Goal: Task Accomplishment & Management: Use online tool/utility

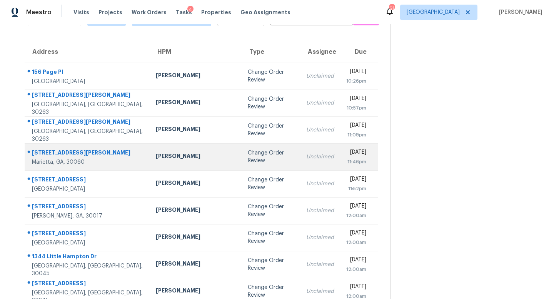
scroll to position [47, 0]
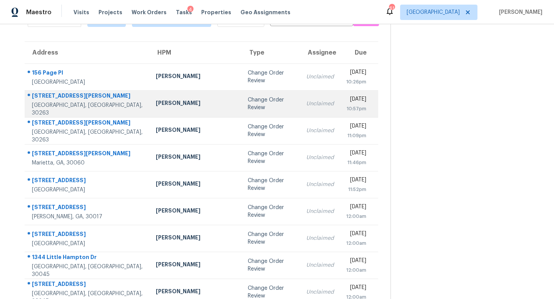
click at [187, 107] on div "[PERSON_NAME]" at bounding box center [195, 104] width 79 height 10
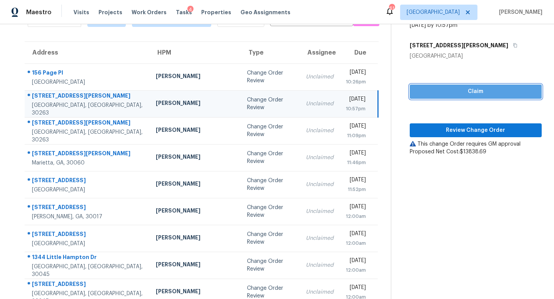
click at [473, 90] on span "Claim" at bounding box center [476, 92] width 120 height 10
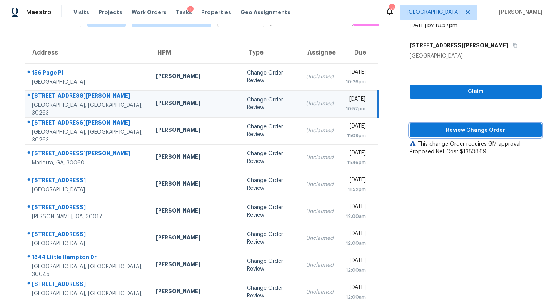
click at [463, 130] on span "Review Change Order" at bounding box center [476, 131] width 120 height 10
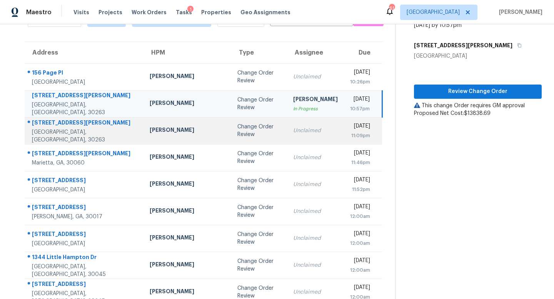
click at [287, 136] on td "Unclaimed" at bounding box center [315, 130] width 57 height 27
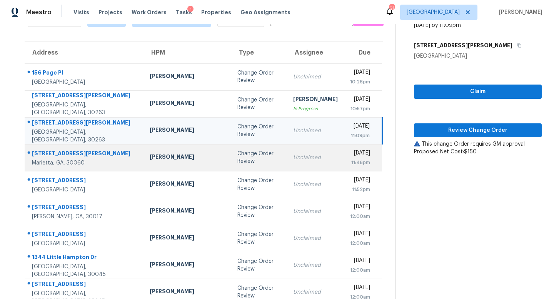
click at [293, 154] on div "Unclaimed" at bounding box center [315, 158] width 45 height 8
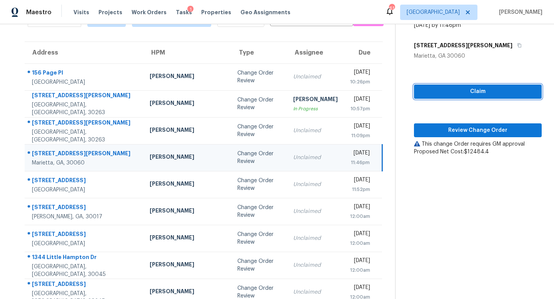
click at [458, 93] on span "Claim" at bounding box center [477, 92] width 115 height 10
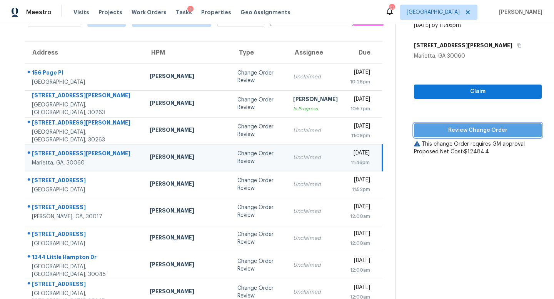
click at [458, 131] on span "Review Change Order" at bounding box center [477, 131] width 115 height 10
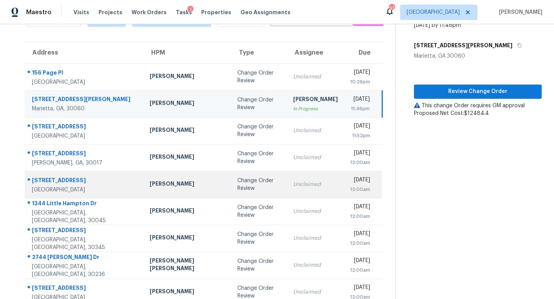
click at [237, 184] on div "Change Order Review" at bounding box center [258, 184] width 43 height 15
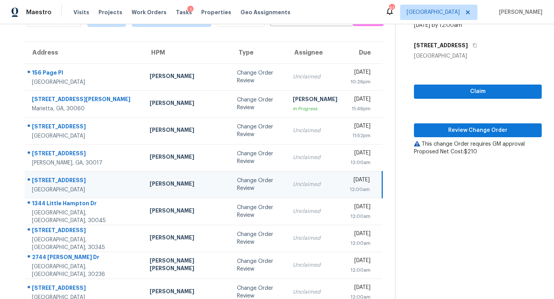
click at [475, 84] on div "Claim Review Change Order This change Order requires GM approval Proposed Net C…" at bounding box center [478, 108] width 128 height 96
click at [475, 92] on span "Claim" at bounding box center [477, 92] width 115 height 10
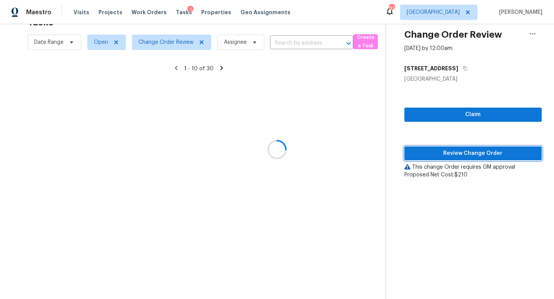
click at [465, 149] on span "Review Change Order" at bounding box center [472, 154] width 125 height 10
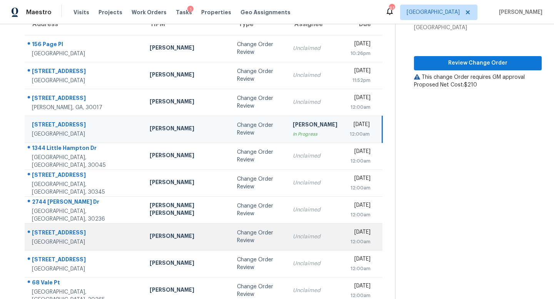
scroll to position [76, 0]
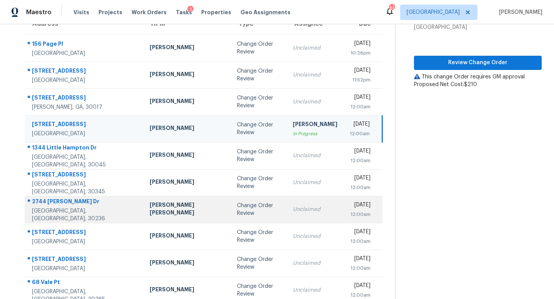
click at [293, 206] on div "Unclaimed" at bounding box center [315, 210] width 45 height 8
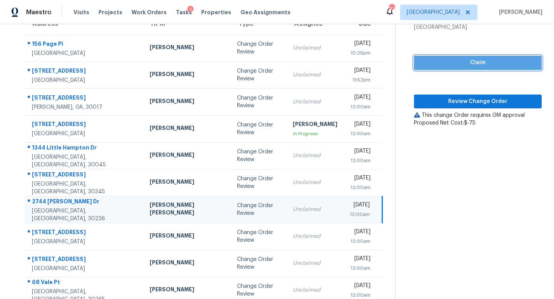
click at [466, 60] on span "Claim" at bounding box center [477, 63] width 115 height 10
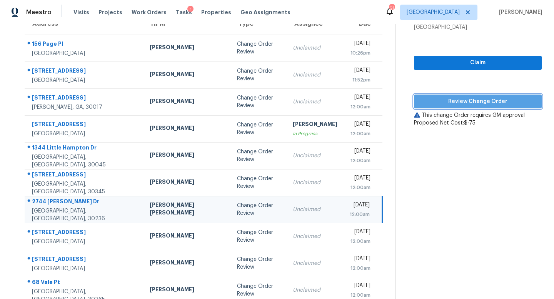
click at [460, 100] on span "Review Change Order" at bounding box center [477, 102] width 115 height 10
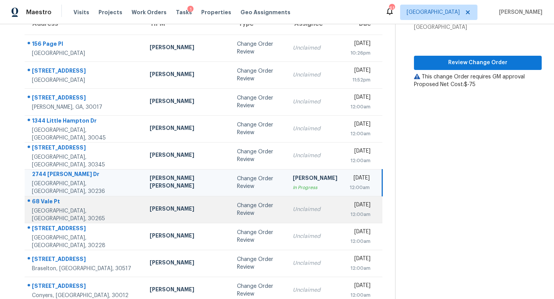
click at [286, 210] on td "Unclaimed" at bounding box center [314, 209] width 57 height 27
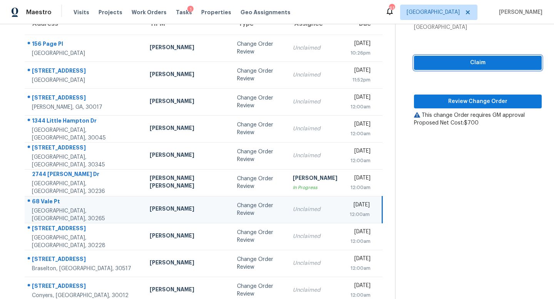
click at [460, 62] on span "Claim" at bounding box center [477, 63] width 115 height 10
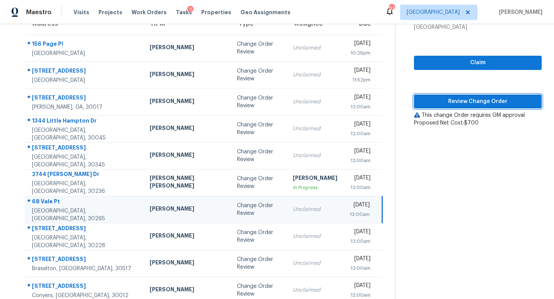
click at [462, 99] on span "Review Change Order" at bounding box center [477, 102] width 115 height 10
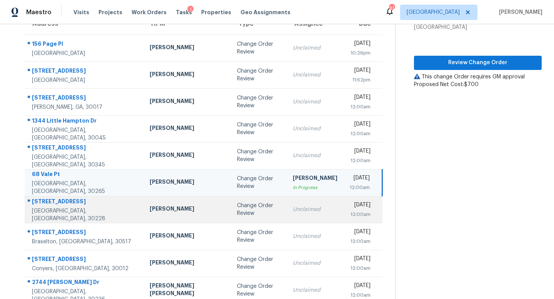
click at [237, 210] on div "Change Order Review" at bounding box center [258, 209] width 43 height 15
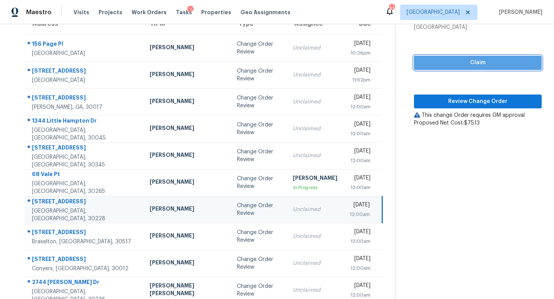
click at [478, 65] on span "Claim" at bounding box center [477, 63] width 115 height 10
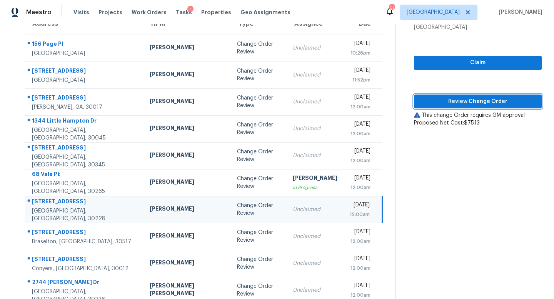
click at [472, 101] on span "Review Change Order" at bounding box center [477, 102] width 115 height 10
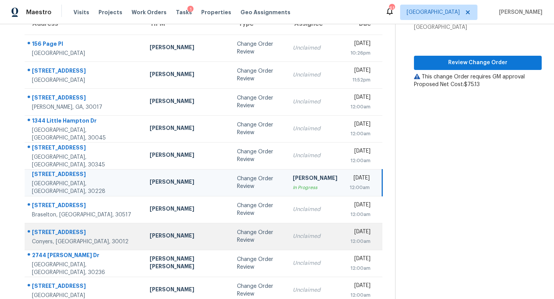
click at [237, 238] on div "Change Order Review" at bounding box center [258, 236] width 43 height 15
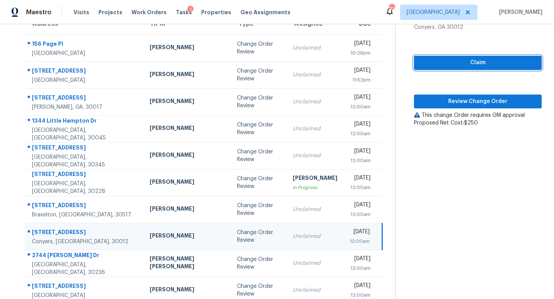
click at [473, 57] on button "Claim" at bounding box center [478, 63] width 128 height 14
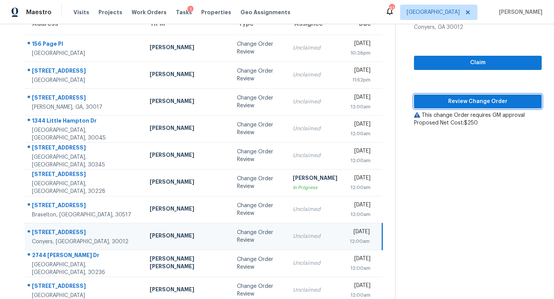
click at [467, 98] on span "Review Change Order" at bounding box center [477, 102] width 115 height 10
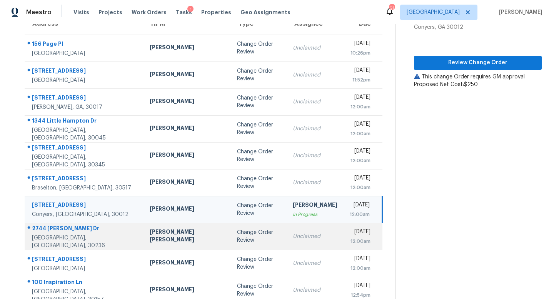
click at [286, 242] on td "Unclaimed" at bounding box center [314, 236] width 57 height 27
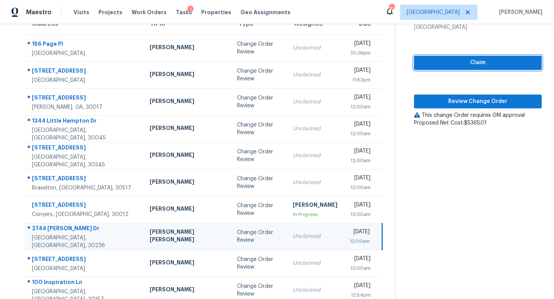
click at [465, 64] on span "Claim" at bounding box center [477, 63] width 115 height 10
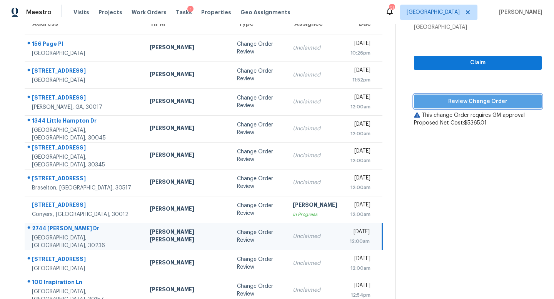
click at [464, 95] on button "Review Change Order" at bounding box center [478, 102] width 128 height 14
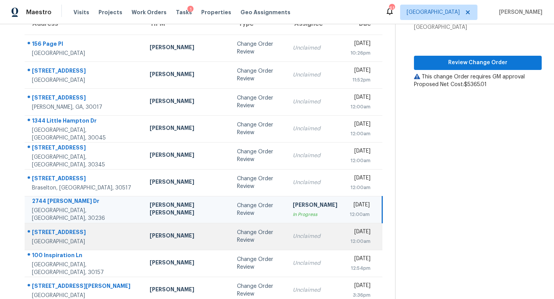
click at [242, 224] on td "Change Order Review" at bounding box center [259, 236] width 56 height 27
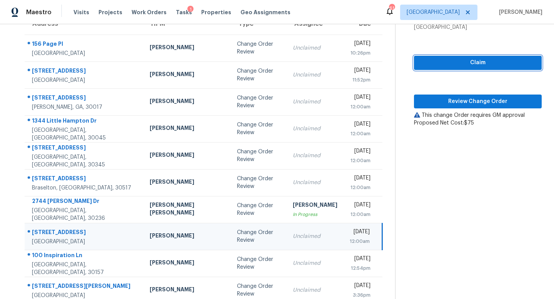
click at [462, 64] on span "Claim" at bounding box center [477, 63] width 115 height 10
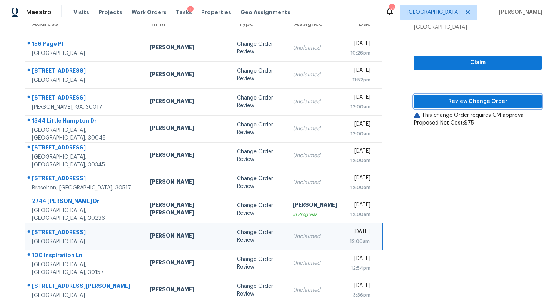
click at [466, 105] on span "Review Change Order" at bounding box center [477, 102] width 115 height 10
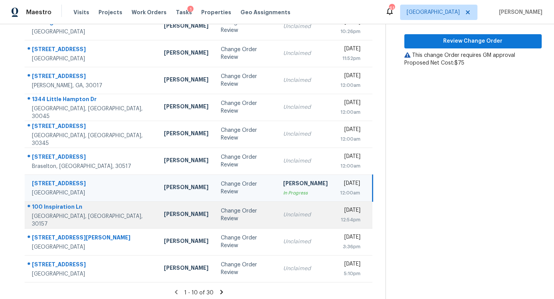
scroll to position [101, 0]
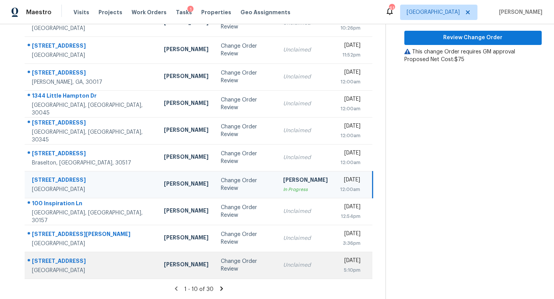
click at [238, 257] on td "Change Order Review" at bounding box center [246, 265] width 62 height 27
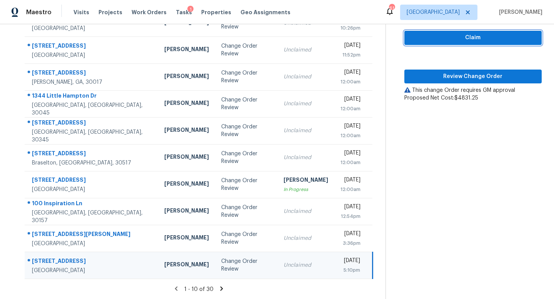
click at [450, 40] on span "Claim" at bounding box center [472, 38] width 125 height 10
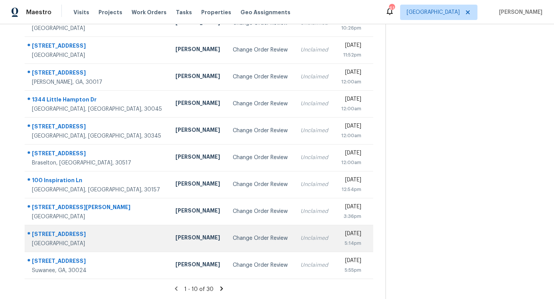
click at [294, 243] on td "Unclaimed" at bounding box center [314, 238] width 40 height 27
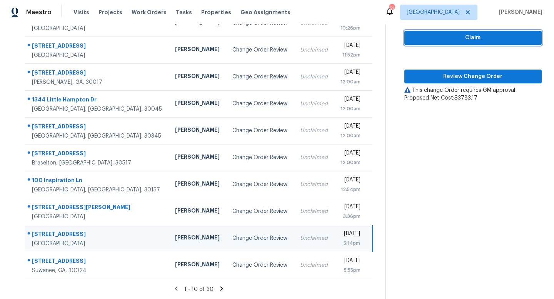
click at [448, 35] on span "Claim" at bounding box center [472, 38] width 125 height 10
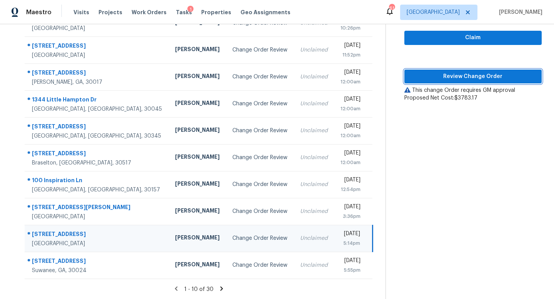
click at [459, 78] on span "Review Change Order" at bounding box center [472, 77] width 125 height 10
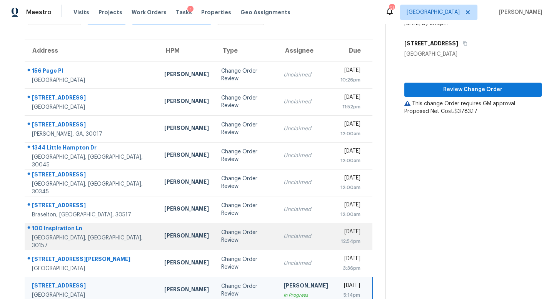
scroll to position [44, 0]
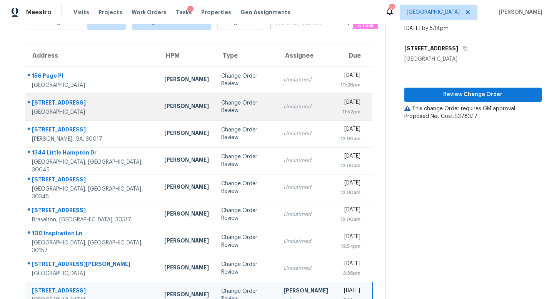
click at [237, 118] on td "Change Order Review" at bounding box center [246, 106] width 63 height 27
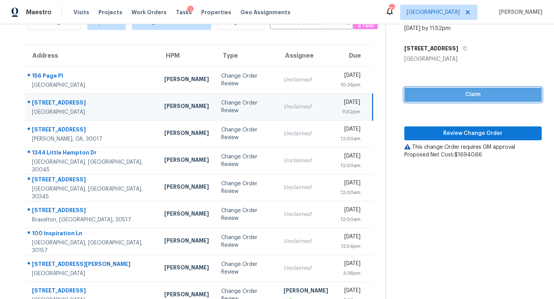
click at [454, 90] on button "Claim" at bounding box center [472, 95] width 137 height 14
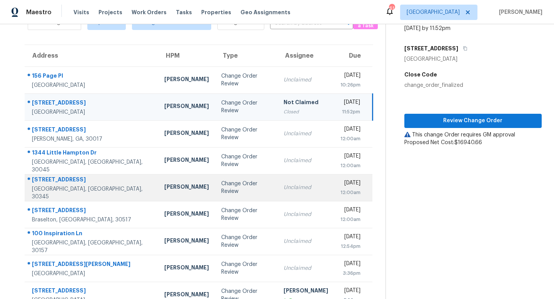
scroll to position [101, 0]
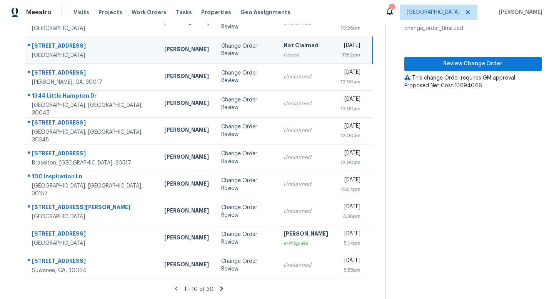
click at [220, 288] on icon at bounding box center [221, 288] width 7 height 7
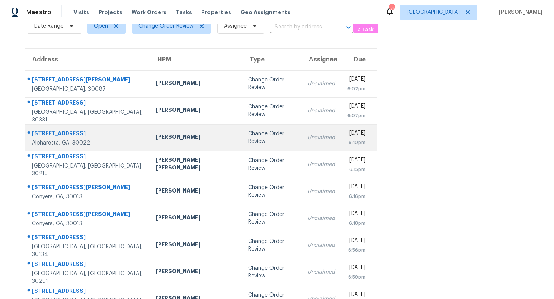
scroll to position [31, 0]
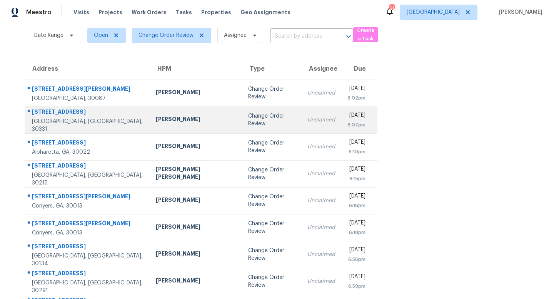
click at [301, 126] on td "Unclaimed" at bounding box center [321, 120] width 40 height 27
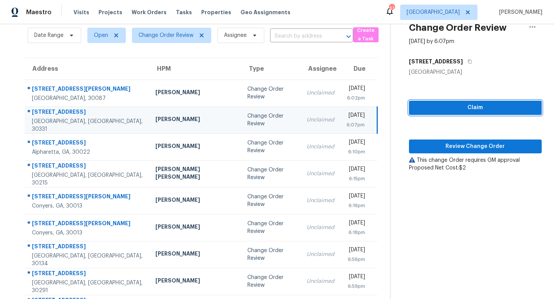
click at [487, 103] on span "Claim" at bounding box center [475, 108] width 120 height 10
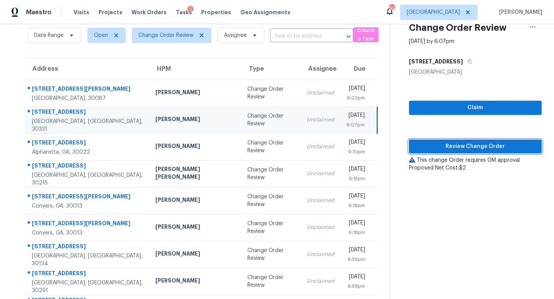
click at [468, 144] on span "Review Change Order" at bounding box center [475, 147] width 120 height 10
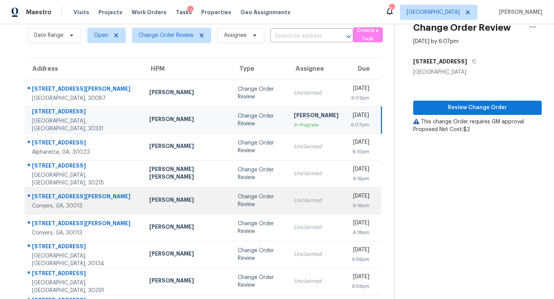
click at [232, 212] on td "Change Order Review" at bounding box center [260, 200] width 56 height 27
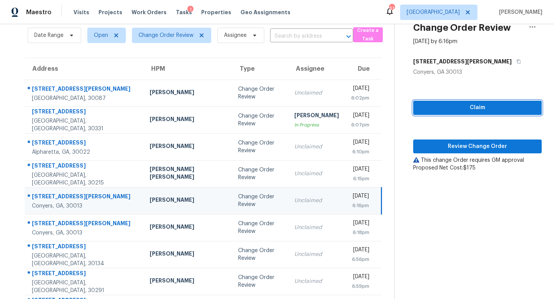
click at [446, 113] on button "Claim" at bounding box center [477, 108] width 128 height 14
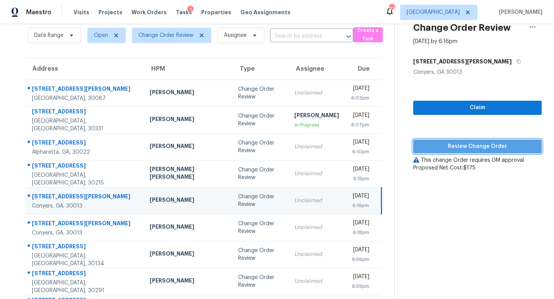
click at [449, 144] on span "Review Change Order" at bounding box center [477, 147] width 116 height 10
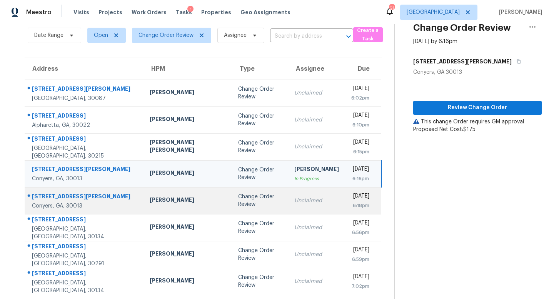
click at [247, 205] on td "Change Order Review" at bounding box center [260, 200] width 56 height 27
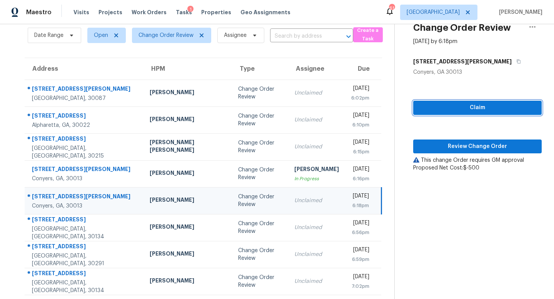
click at [467, 105] on span "Claim" at bounding box center [477, 108] width 116 height 10
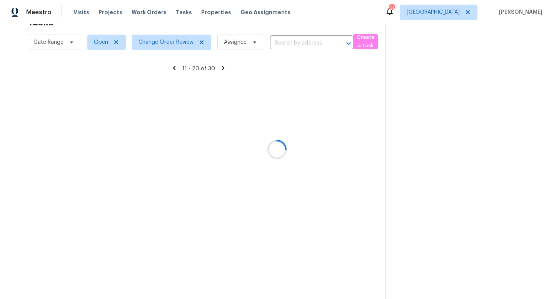
scroll to position [24, 0]
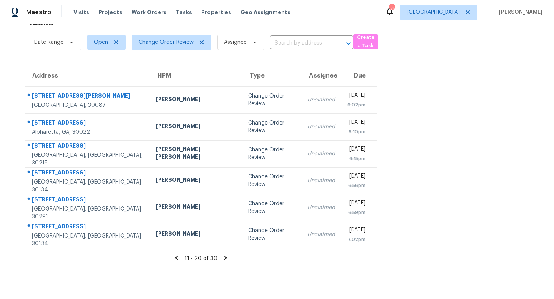
click at [250, 250] on section "Tasks 30 Results Date Range Open Change Order Review Assignee ​ Create a Task A…" at bounding box center [200, 155] width 377 height 287
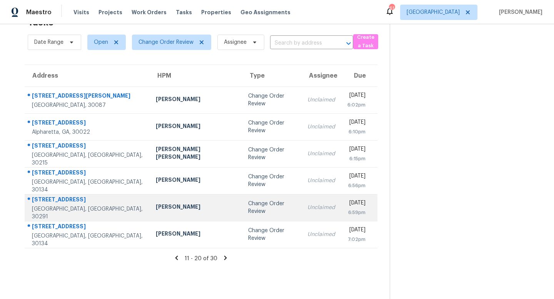
click at [248, 208] on div "Change Order Review" at bounding box center [271, 207] width 47 height 15
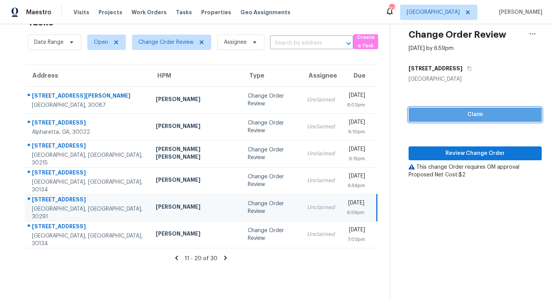
click at [459, 115] on span "Claim" at bounding box center [475, 115] width 121 height 10
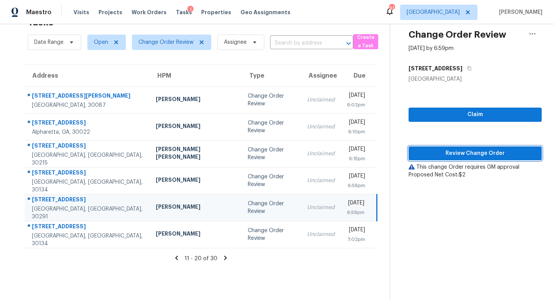
click at [461, 149] on span "Review Change Order" at bounding box center [475, 154] width 121 height 10
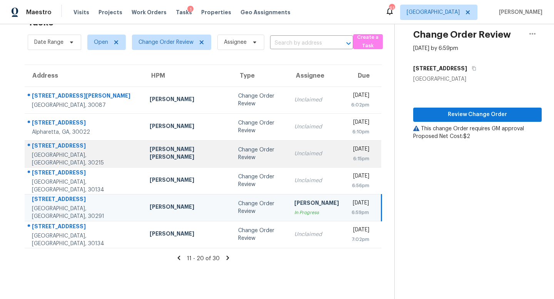
click at [170, 151] on div "[PERSON_NAME] [PERSON_NAME]" at bounding box center [188, 153] width 76 height 17
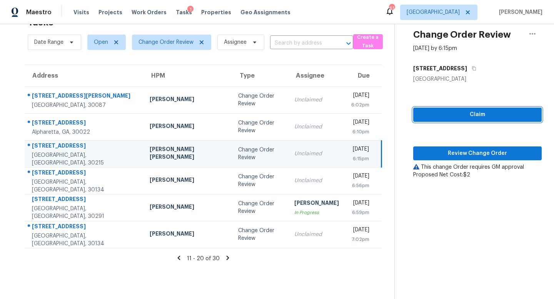
click at [448, 110] on span "Claim" at bounding box center [477, 115] width 116 height 10
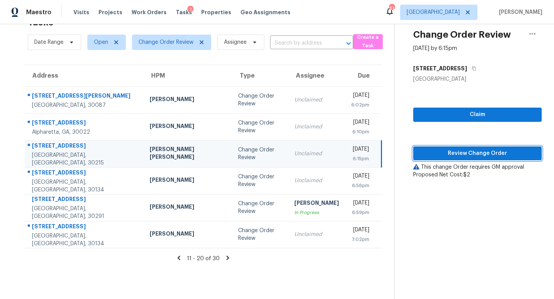
click at [459, 152] on span "Review Change Order" at bounding box center [477, 154] width 116 height 10
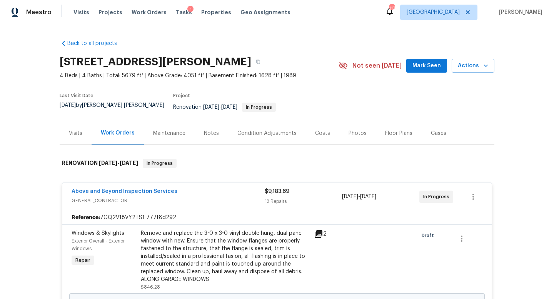
scroll to position [168, 0]
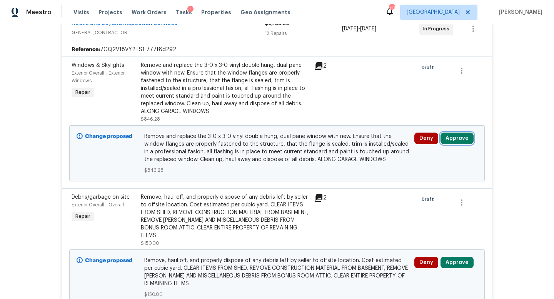
click at [449, 135] on button "Approve" at bounding box center [456, 139] width 33 height 12
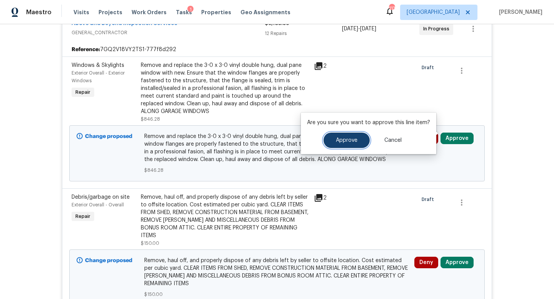
click at [347, 142] on span "Approve" at bounding box center [347, 141] width 22 height 6
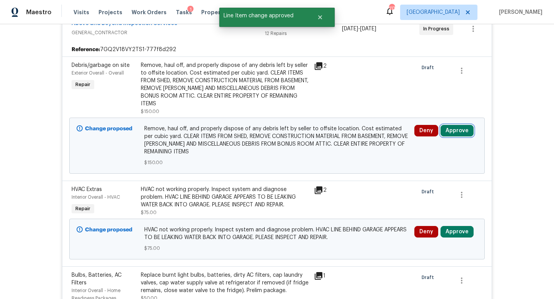
click at [455, 125] on button "Approve" at bounding box center [456, 131] width 33 height 12
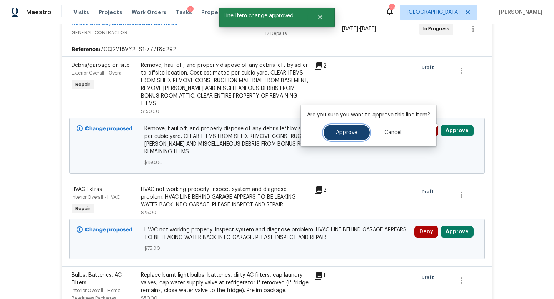
click at [351, 130] on span "Approve" at bounding box center [347, 133] width 22 height 6
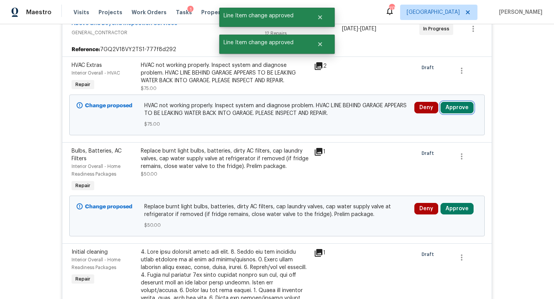
click at [453, 102] on button "Approve" at bounding box center [456, 108] width 33 height 12
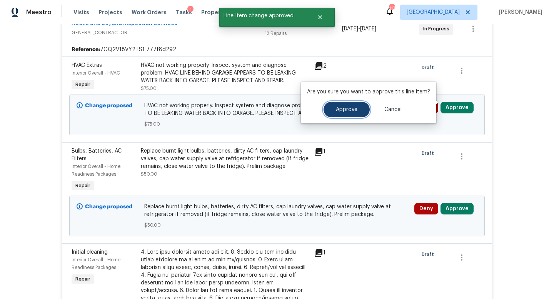
click at [356, 109] on button "Approve" at bounding box center [346, 109] width 46 height 15
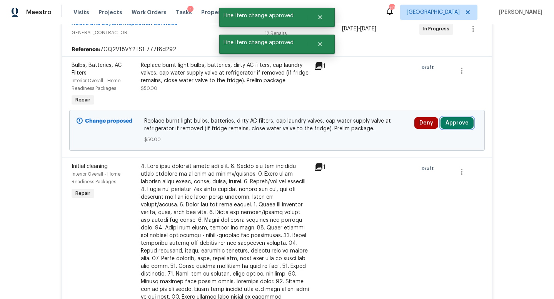
click at [451, 123] on button "Approve" at bounding box center [456, 123] width 33 height 12
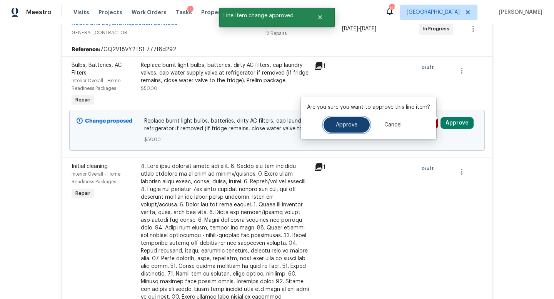
click at [352, 123] on span "Approve" at bounding box center [347, 125] width 22 height 6
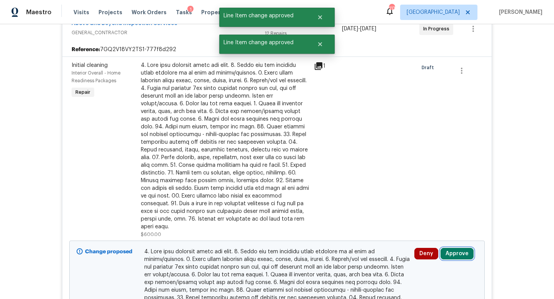
click at [453, 248] on button "Approve" at bounding box center [456, 254] width 33 height 12
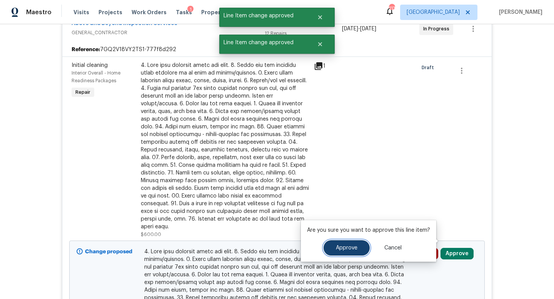
click at [350, 242] on button "Approve" at bounding box center [346, 247] width 46 height 15
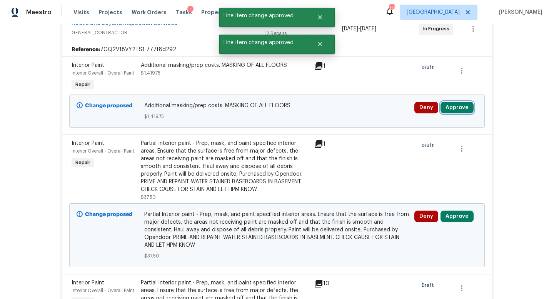
click at [455, 103] on button "Approve" at bounding box center [456, 108] width 33 height 12
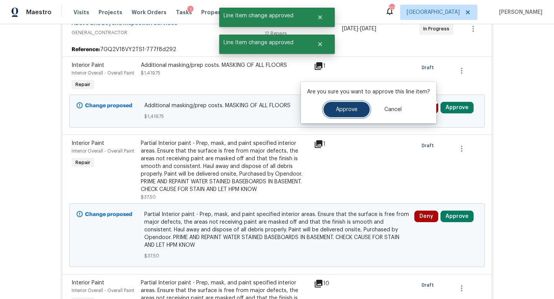
click at [360, 112] on button "Approve" at bounding box center [346, 109] width 46 height 15
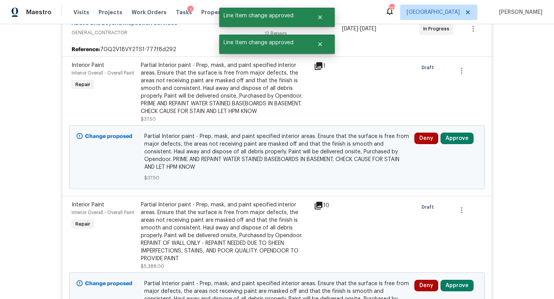
click at [446, 139] on div "Deny Approve" at bounding box center [446, 157] width 68 height 54
click at [451, 134] on button "Approve" at bounding box center [456, 139] width 33 height 12
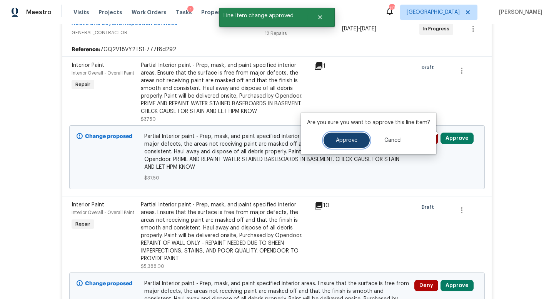
click at [338, 138] on span "Approve" at bounding box center [347, 141] width 22 height 6
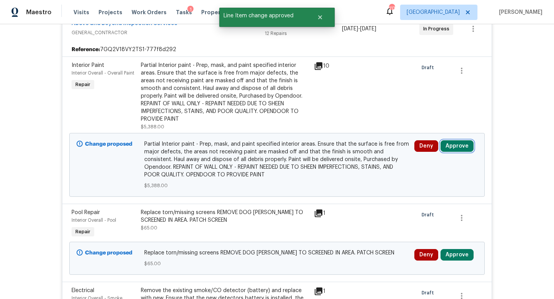
click at [451, 140] on button "Approve" at bounding box center [456, 146] width 33 height 12
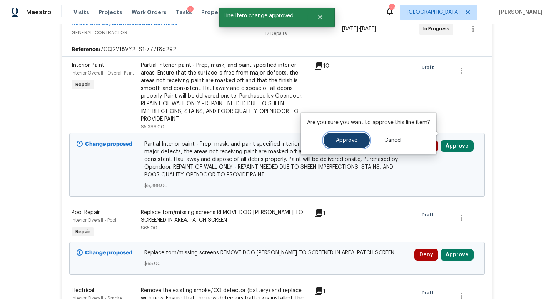
click at [358, 139] on button "Approve" at bounding box center [346, 140] width 46 height 15
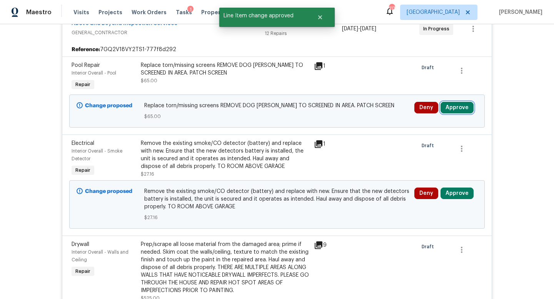
click at [457, 104] on button "Approve" at bounding box center [456, 108] width 33 height 12
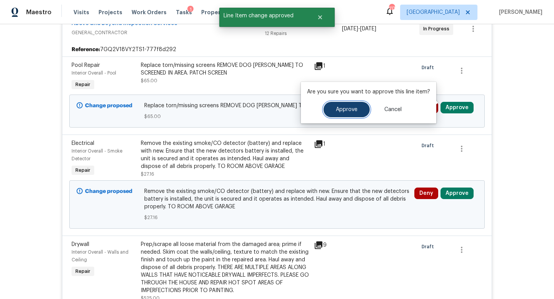
click at [353, 112] on span "Approve" at bounding box center [347, 110] width 22 height 6
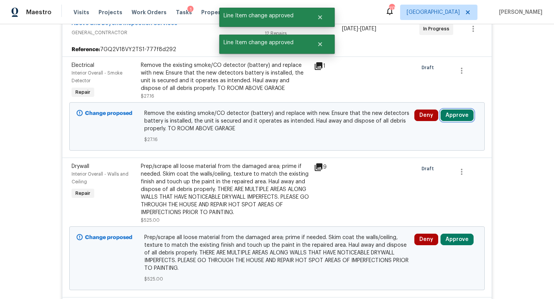
click at [448, 110] on button "Approve" at bounding box center [456, 116] width 33 height 12
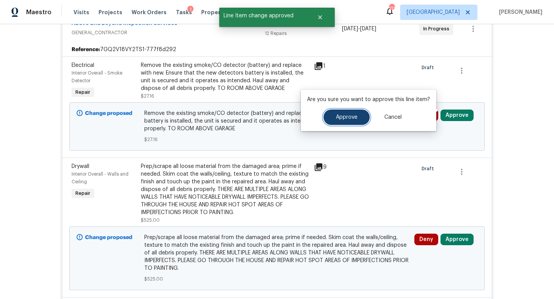
click at [362, 111] on button "Approve" at bounding box center [346, 117] width 46 height 15
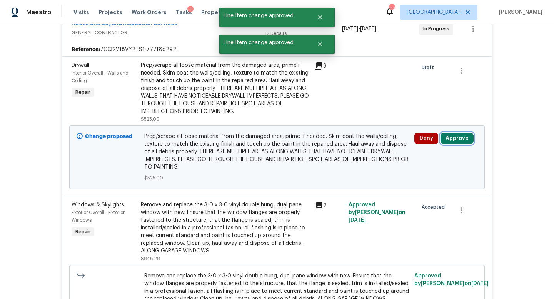
click at [449, 133] on button "Approve" at bounding box center [456, 139] width 33 height 12
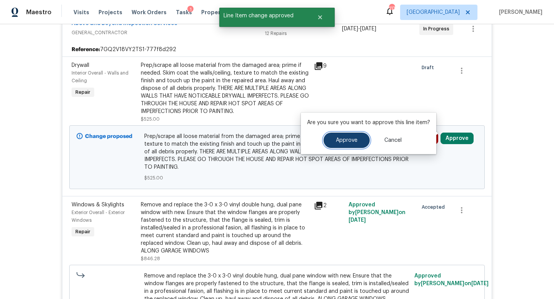
click at [356, 141] on button "Approve" at bounding box center [346, 140] width 46 height 15
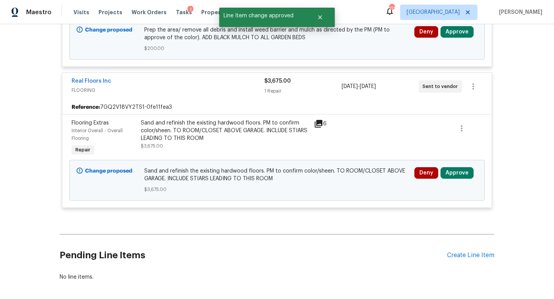
scroll to position [2073, 0]
click at [463, 167] on button "Approve" at bounding box center [456, 173] width 33 height 12
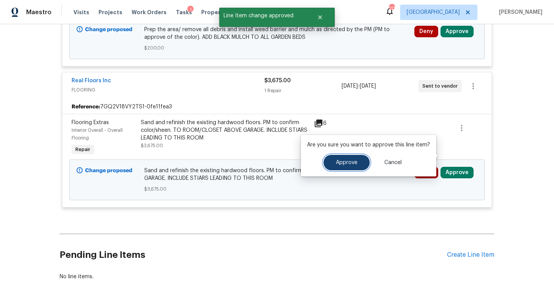
click at [358, 158] on button "Approve" at bounding box center [346, 162] width 46 height 15
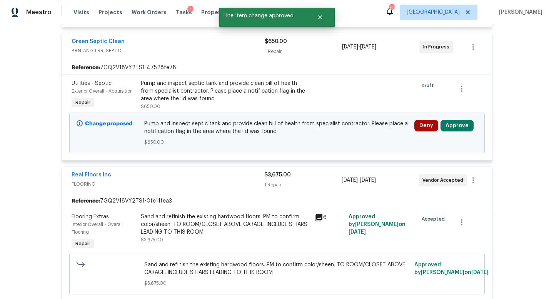
scroll to position [1621, 0]
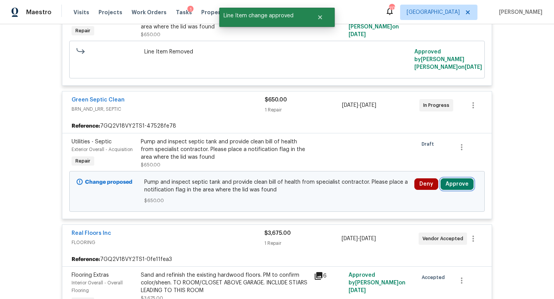
click at [450, 178] on button "Approve" at bounding box center [456, 184] width 33 height 12
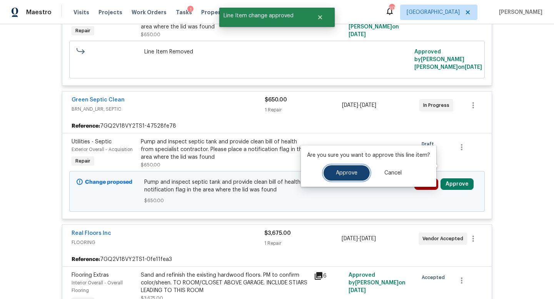
click at [342, 167] on button "Approve" at bounding box center [346, 172] width 46 height 15
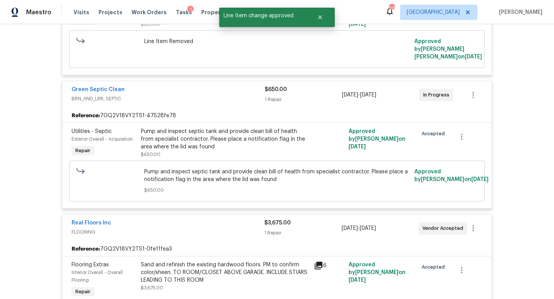
scroll to position [2090, 0]
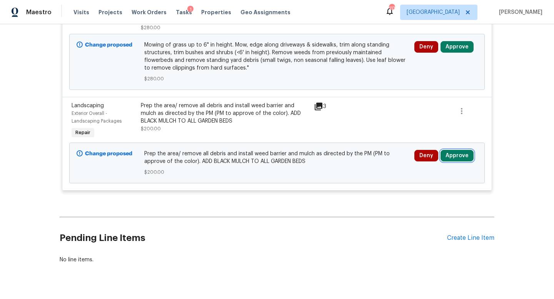
click at [454, 150] on button "Approve" at bounding box center [456, 156] width 33 height 12
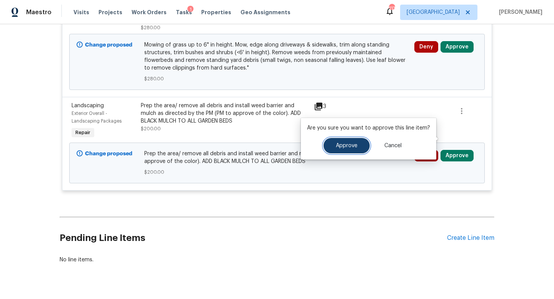
click at [350, 139] on button "Approve" at bounding box center [346, 145] width 46 height 15
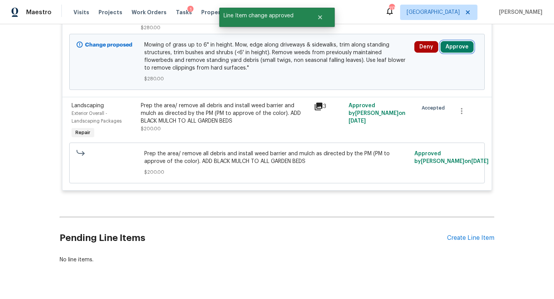
click at [449, 41] on button "Approve" at bounding box center [456, 47] width 33 height 12
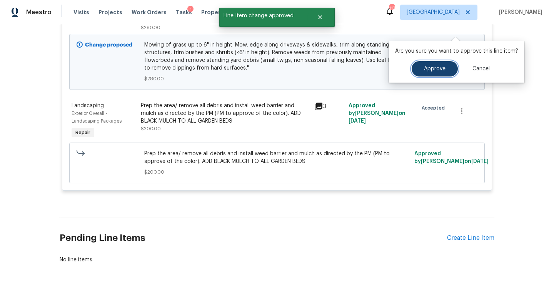
click at [429, 67] on span "Approve" at bounding box center [435, 69] width 22 height 6
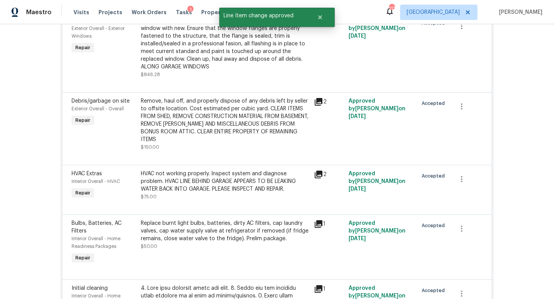
scroll to position [0, 0]
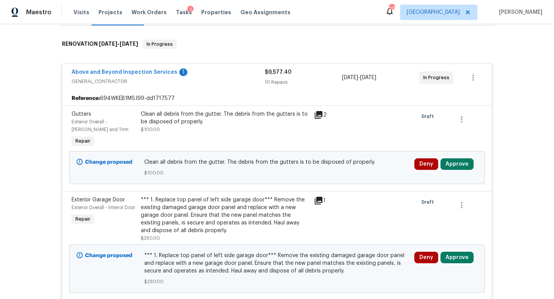
scroll to position [128, 0]
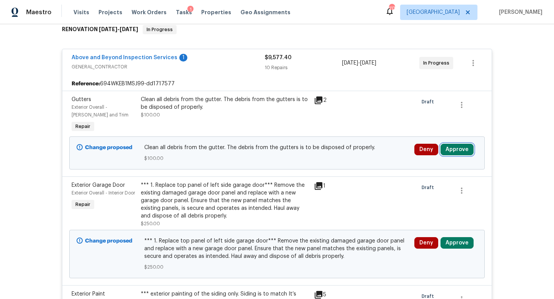
click at [449, 146] on button "Approve" at bounding box center [456, 150] width 33 height 12
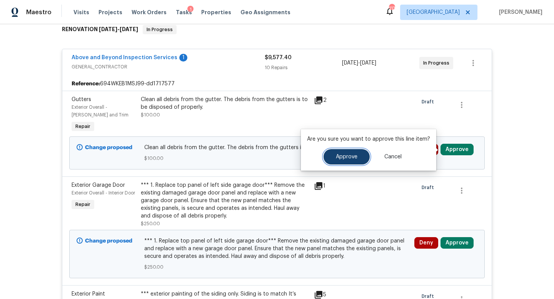
click at [346, 157] on span "Approve" at bounding box center [347, 157] width 22 height 6
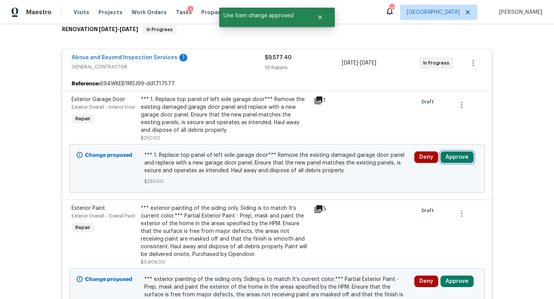
click at [448, 162] on button "Approve" at bounding box center [456, 158] width 33 height 12
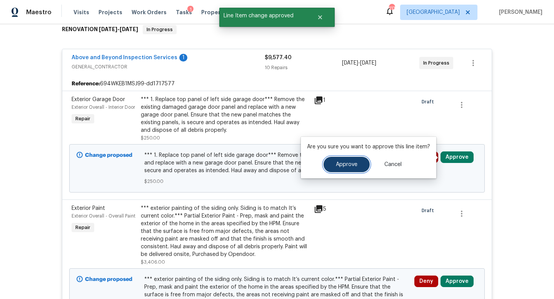
click at [358, 167] on button "Approve" at bounding box center [346, 164] width 46 height 15
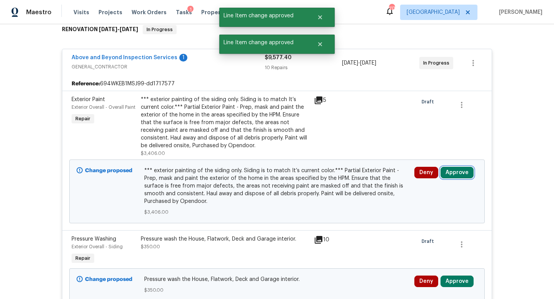
click at [451, 173] on button "Approve" at bounding box center [456, 173] width 33 height 12
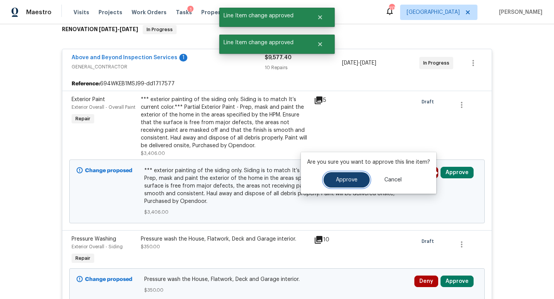
click at [344, 183] on button "Approve" at bounding box center [346, 179] width 46 height 15
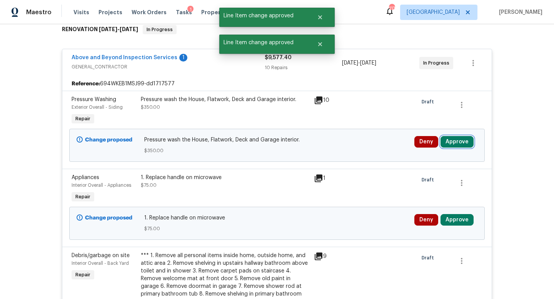
click at [455, 145] on button "Approve" at bounding box center [456, 142] width 33 height 12
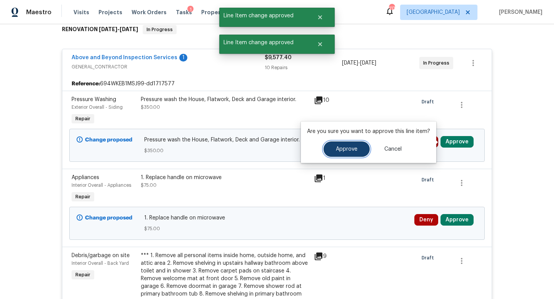
click at [353, 151] on span "Approve" at bounding box center [347, 150] width 22 height 6
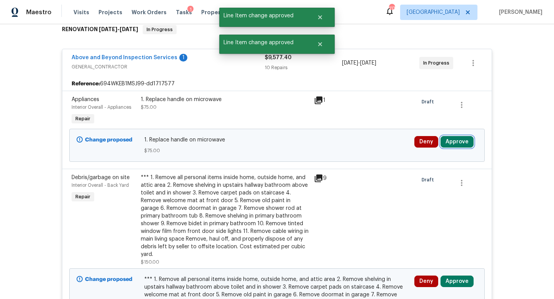
click at [453, 143] on button "Approve" at bounding box center [456, 142] width 33 height 12
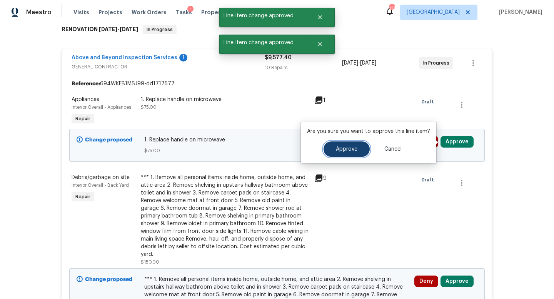
click at [346, 147] on span "Approve" at bounding box center [347, 150] width 22 height 6
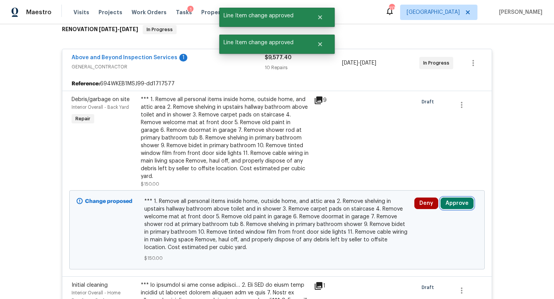
click at [455, 198] on button "Approve" at bounding box center [456, 204] width 33 height 12
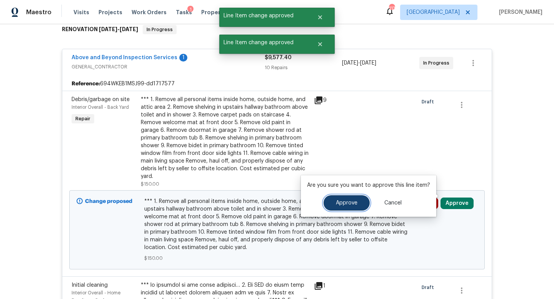
click at [366, 199] on button "Approve" at bounding box center [346, 202] width 46 height 15
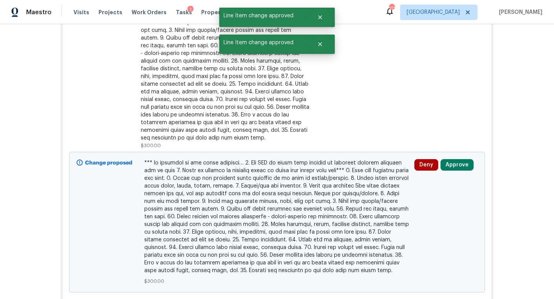
scroll to position [331, 0]
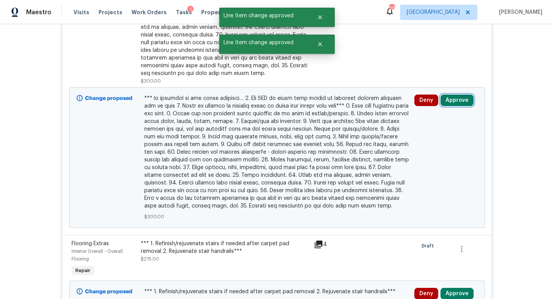
click at [453, 101] on button "Approve" at bounding box center [456, 101] width 33 height 12
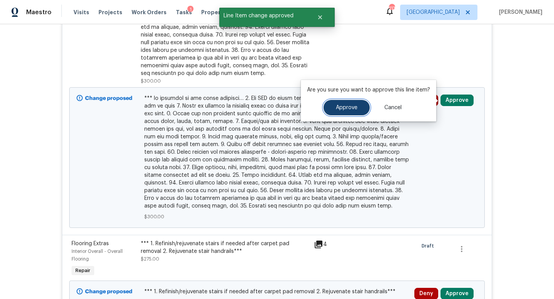
click at [345, 105] on span "Approve" at bounding box center [347, 108] width 22 height 6
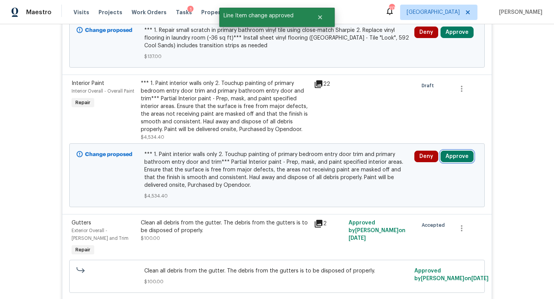
click at [458, 159] on button "Approve" at bounding box center [456, 157] width 33 height 12
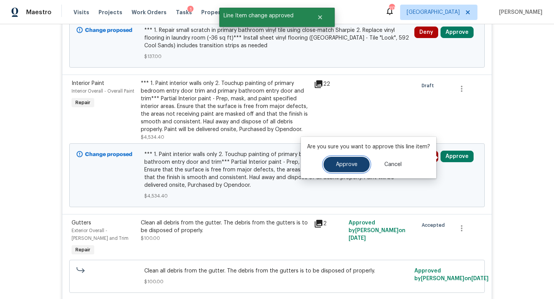
click at [350, 169] on button "Approve" at bounding box center [346, 164] width 46 height 15
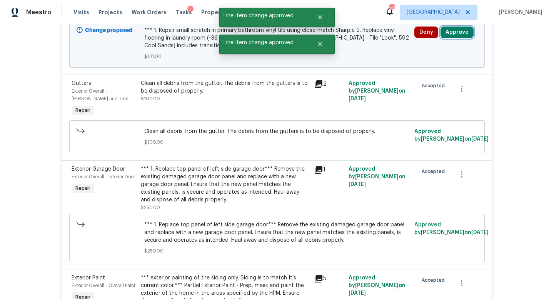
click at [451, 37] on button "Approve" at bounding box center [456, 33] width 33 height 12
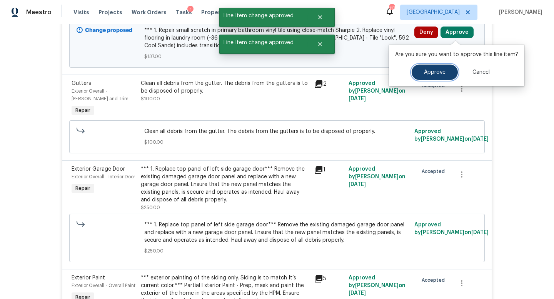
click at [425, 71] on span "Approve" at bounding box center [435, 73] width 22 height 6
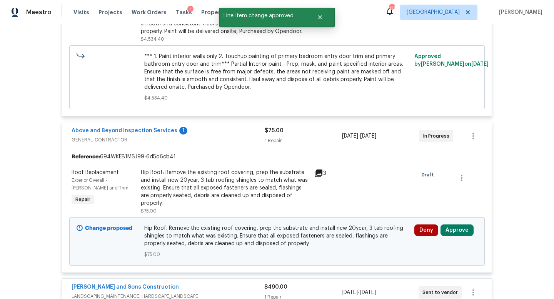
scroll to position [1456, 0]
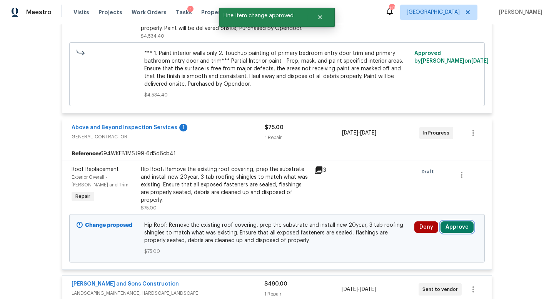
click at [450, 222] on button "Approve" at bounding box center [456, 228] width 33 height 12
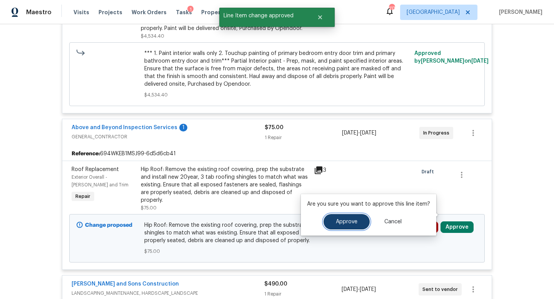
click at [346, 224] on span "Approve" at bounding box center [347, 222] width 22 height 6
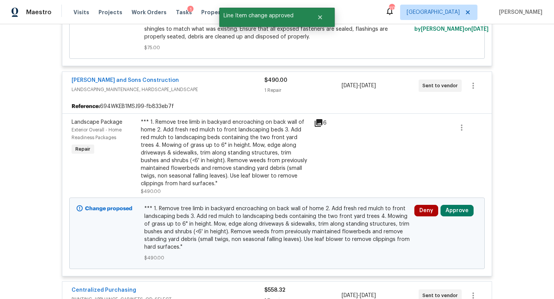
scroll to position [1664, 0]
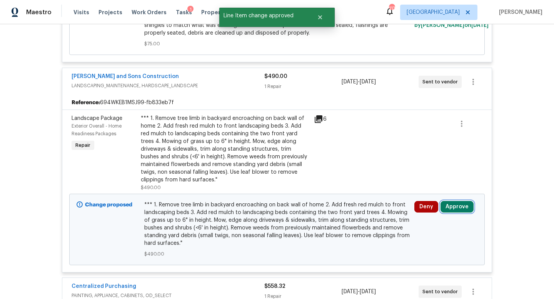
click at [453, 201] on button "Approve" at bounding box center [456, 207] width 33 height 12
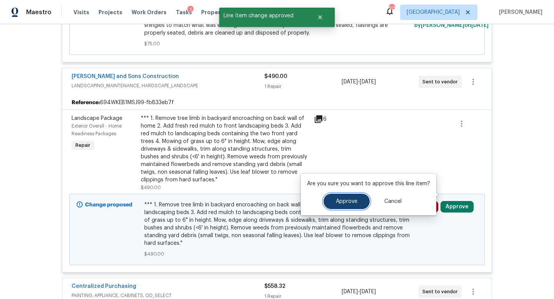
click at [353, 206] on button "Approve" at bounding box center [346, 201] width 46 height 15
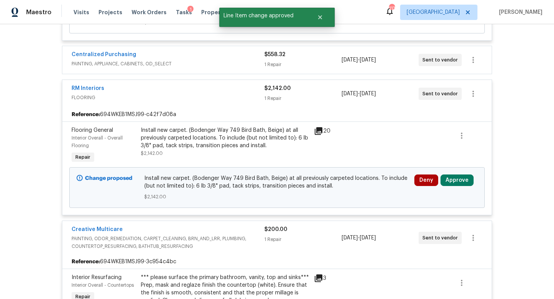
scroll to position [1904, 0]
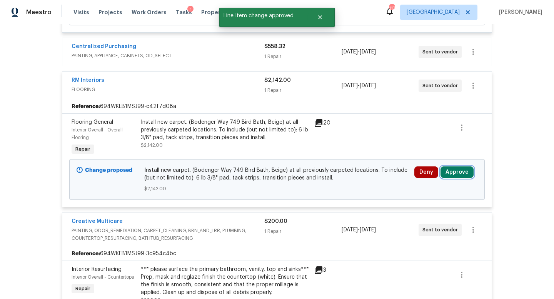
click at [453, 167] on button "Approve" at bounding box center [456, 173] width 33 height 12
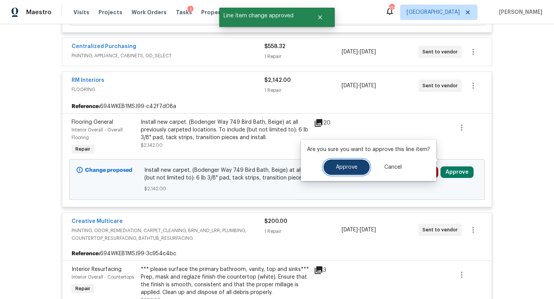
click at [351, 169] on span "Approve" at bounding box center [347, 168] width 22 height 6
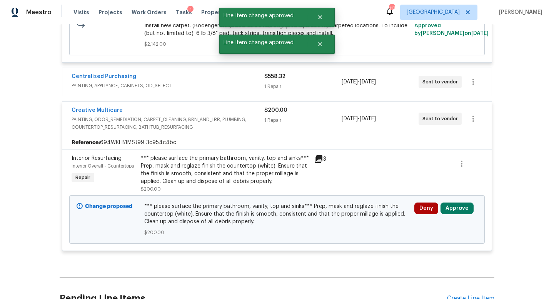
scroll to position [2080, 0]
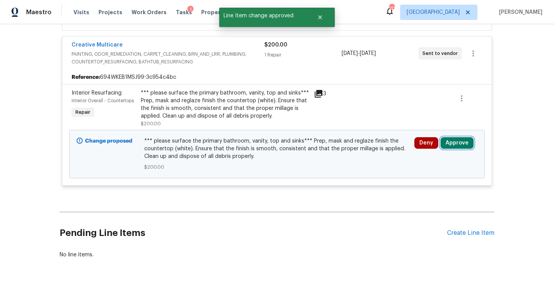
click at [450, 137] on button "Approve" at bounding box center [456, 143] width 33 height 12
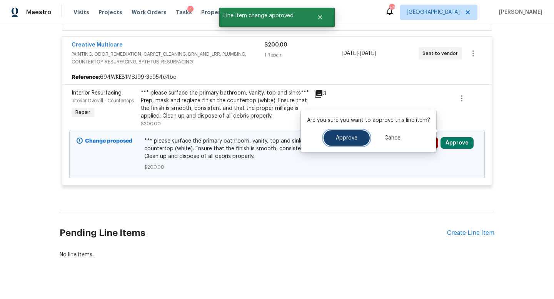
click at [350, 144] on button "Approve" at bounding box center [346, 137] width 46 height 15
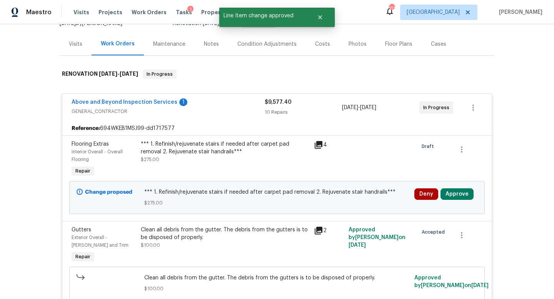
scroll to position [102, 0]
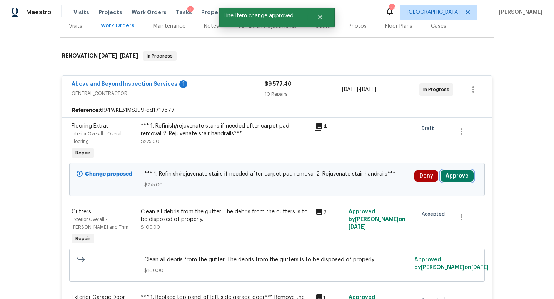
click at [448, 182] on button "Approve" at bounding box center [456, 176] width 33 height 12
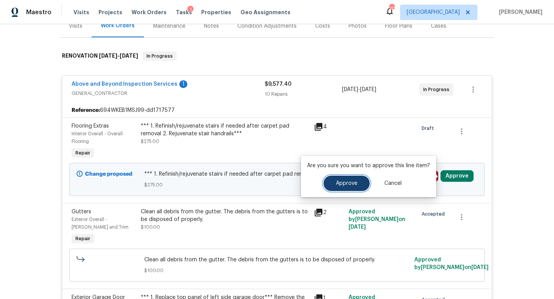
click at [352, 187] on button "Approve" at bounding box center [346, 183] width 46 height 15
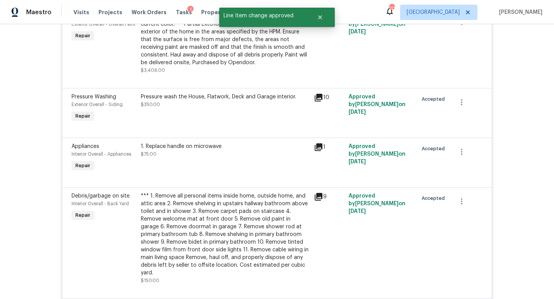
scroll to position [0, 0]
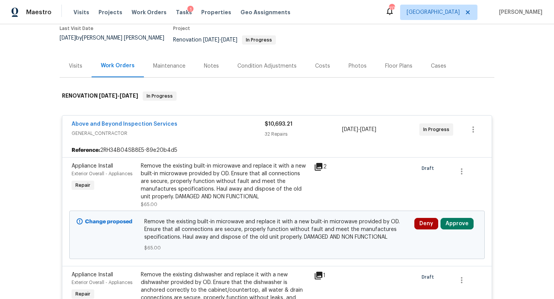
scroll to position [98, 0]
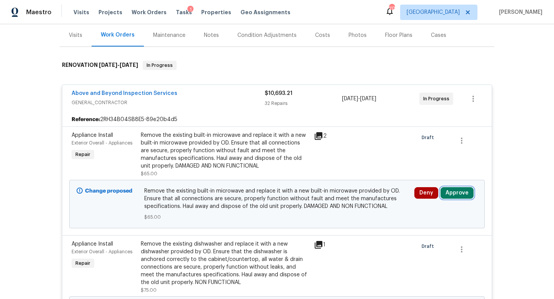
click at [462, 187] on button "Approve" at bounding box center [456, 193] width 33 height 12
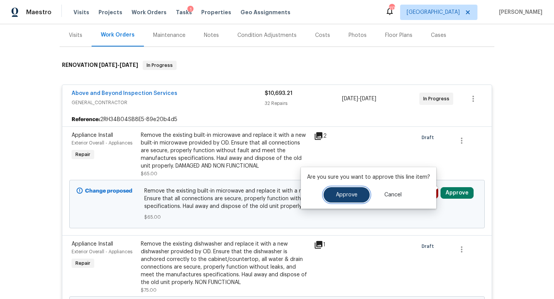
click at [343, 199] on button "Approve" at bounding box center [346, 194] width 46 height 15
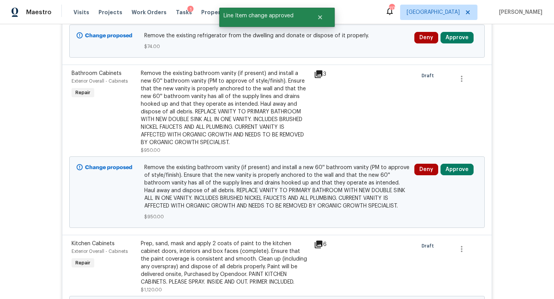
scroll to position [576, 0]
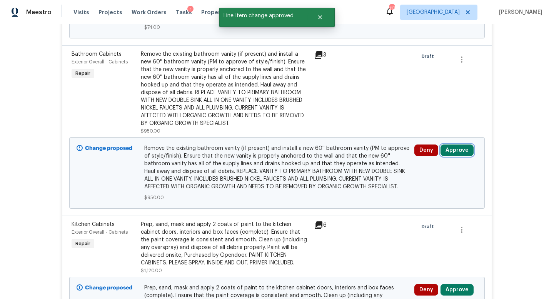
click at [456, 145] on button "Approve" at bounding box center [456, 151] width 33 height 12
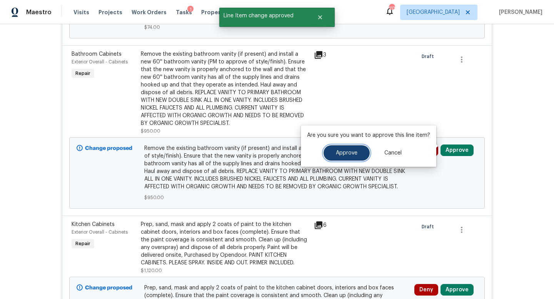
click at [353, 158] on button "Approve" at bounding box center [346, 152] width 46 height 15
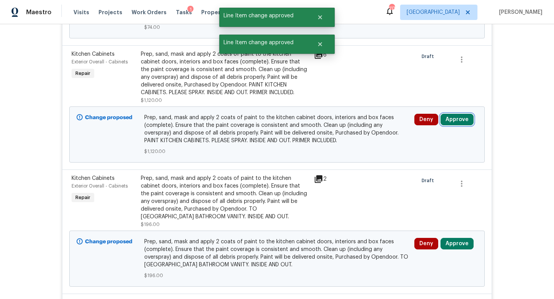
click at [446, 119] on button "Approve" at bounding box center [456, 120] width 33 height 12
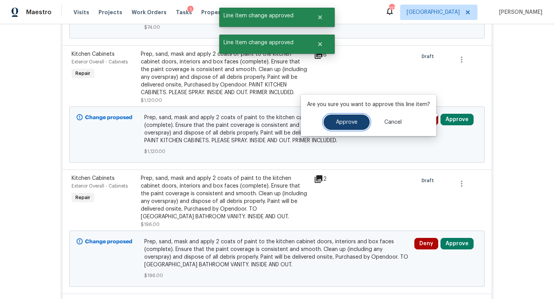
click at [350, 125] on span "Approve" at bounding box center [347, 123] width 22 height 6
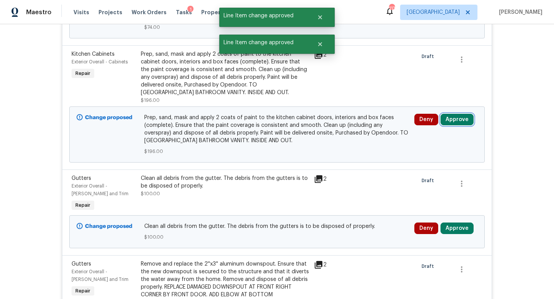
click at [459, 114] on button "Approve" at bounding box center [456, 120] width 33 height 12
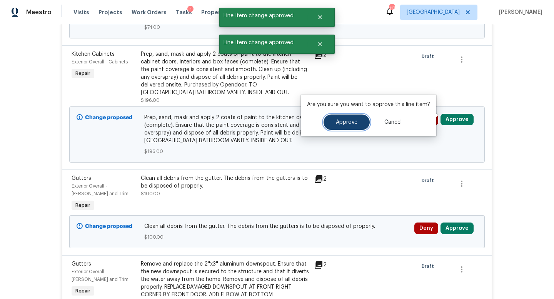
click at [357, 123] on button "Approve" at bounding box center [346, 122] width 46 height 15
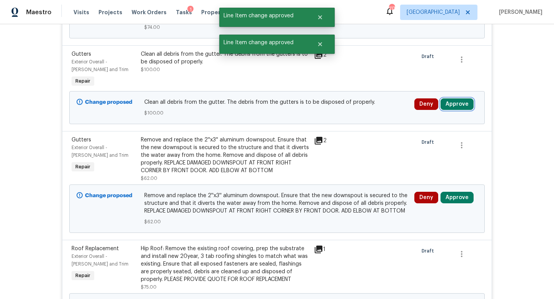
click at [448, 102] on button "Approve" at bounding box center [456, 104] width 33 height 12
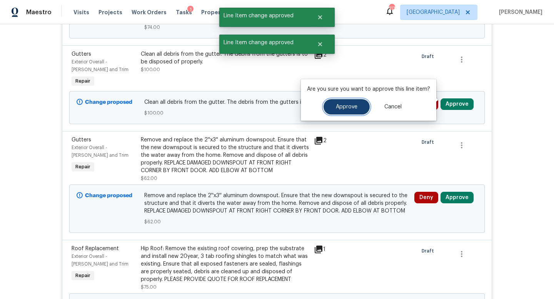
click at [354, 113] on button "Approve" at bounding box center [346, 106] width 46 height 15
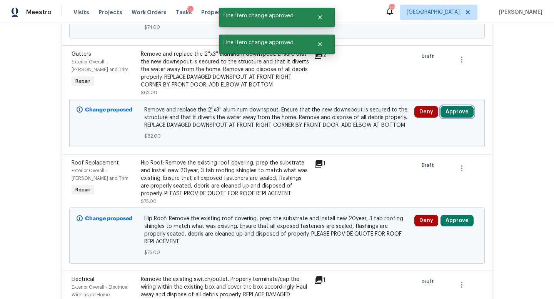
click at [454, 107] on button "Approve" at bounding box center [456, 112] width 33 height 12
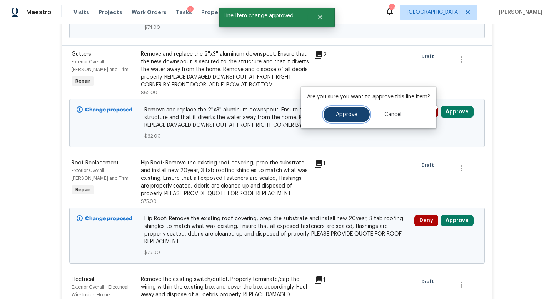
click at [354, 113] on span "Approve" at bounding box center [347, 115] width 22 height 6
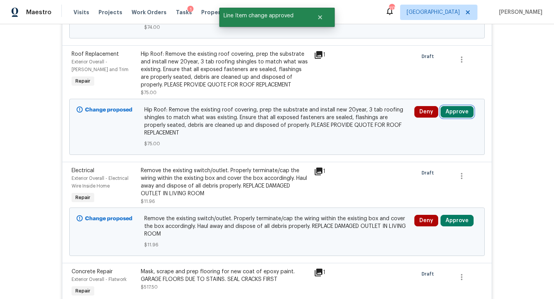
click at [449, 106] on button "Approve" at bounding box center [456, 112] width 33 height 12
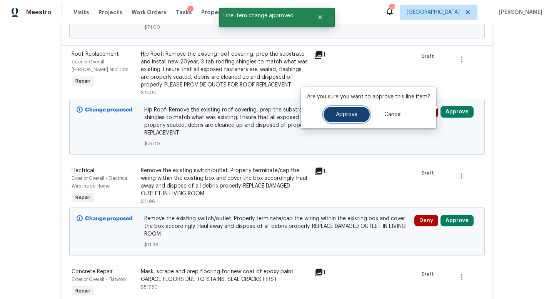
click at [354, 118] on button "Approve" at bounding box center [346, 114] width 46 height 15
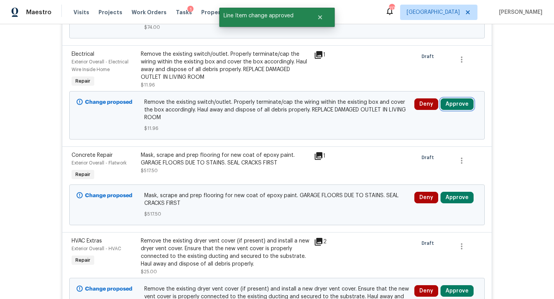
click at [462, 100] on button "Approve" at bounding box center [456, 104] width 33 height 12
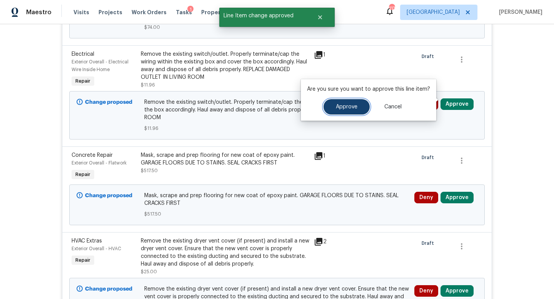
click at [355, 111] on button "Approve" at bounding box center [346, 106] width 46 height 15
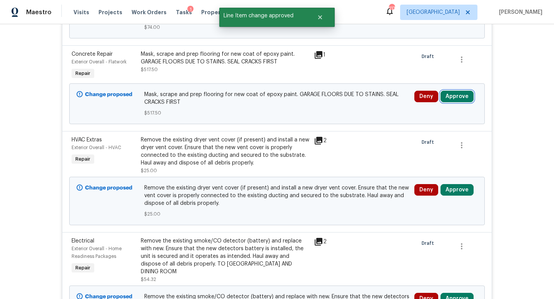
click at [456, 93] on button "Approve" at bounding box center [456, 97] width 33 height 12
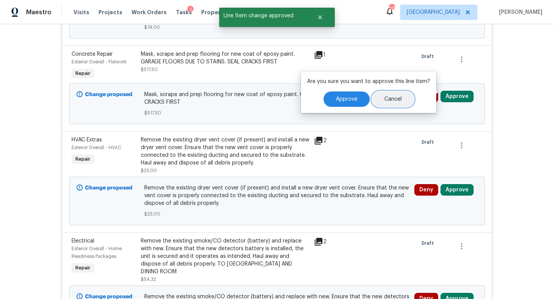
click at [372, 100] on button "Cancel" at bounding box center [393, 99] width 42 height 15
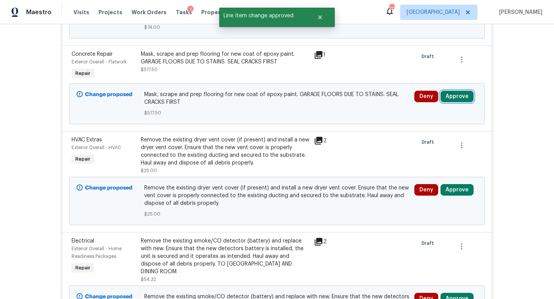
click at [465, 95] on button "Approve" at bounding box center [456, 97] width 33 height 12
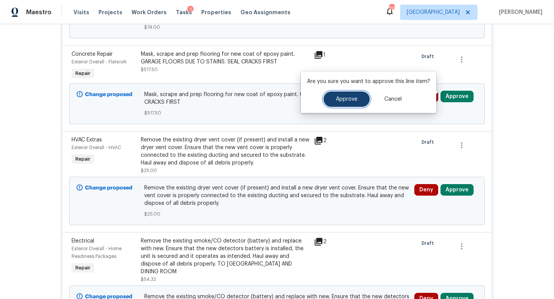
click at [339, 100] on span "Approve" at bounding box center [347, 100] width 22 height 6
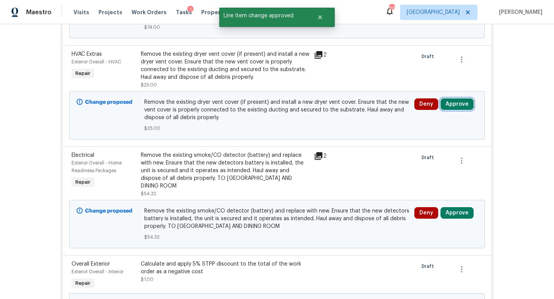
click at [446, 101] on button "Approve" at bounding box center [456, 104] width 33 height 12
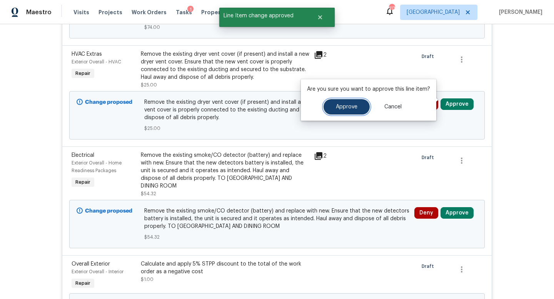
click at [341, 112] on button "Approve" at bounding box center [346, 106] width 46 height 15
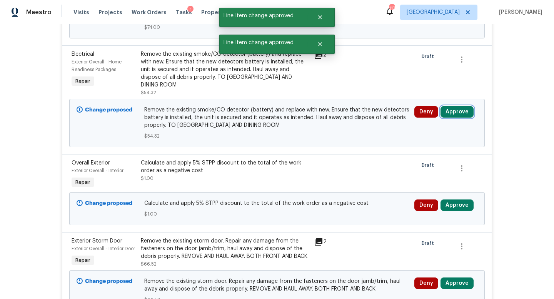
click at [458, 106] on button "Approve" at bounding box center [456, 112] width 33 height 12
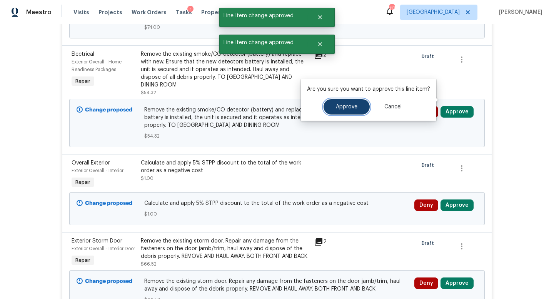
click at [347, 109] on span "Approve" at bounding box center [347, 107] width 22 height 6
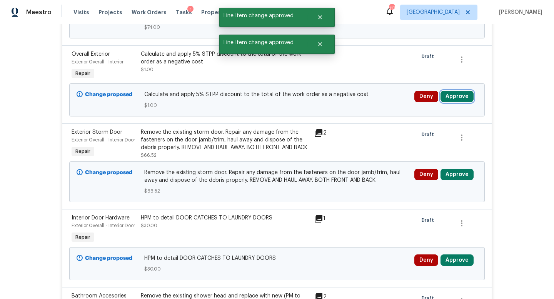
click at [455, 92] on button "Approve" at bounding box center [456, 97] width 33 height 12
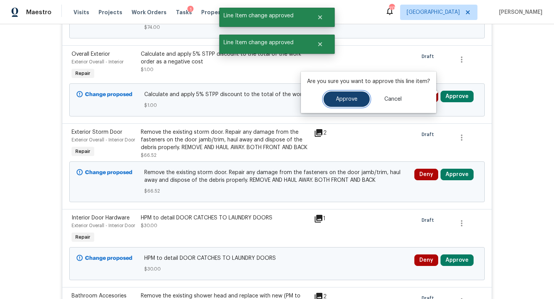
click at [354, 100] on span "Approve" at bounding box center [347, 100] width 22 height 6
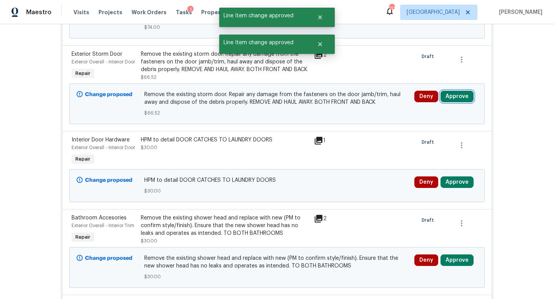
click at [464, 97] on button "Approve" at bounding box center [456, 97] width 33 height 12
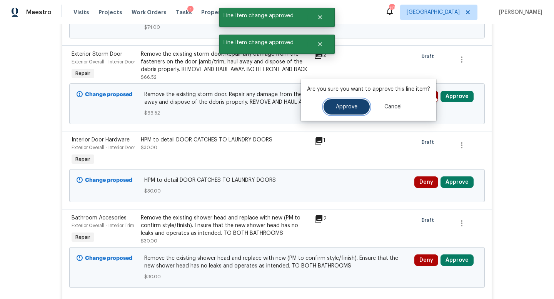
click at [351, 106] on span "Approve" at bounding box center [347, 107] width 22 height 6
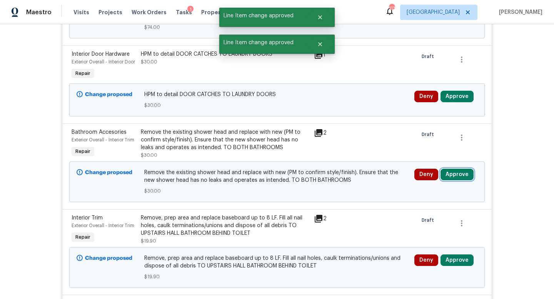
click at [455, 180] on button "Approve" at bounding box center [456, 175] width 33 height 12
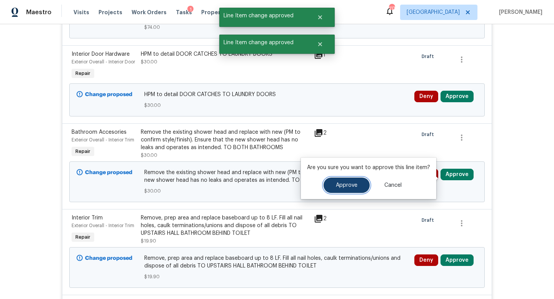
click at [363, 181] on button "Approve" at bounding box center [346, 185] width 46 height 15
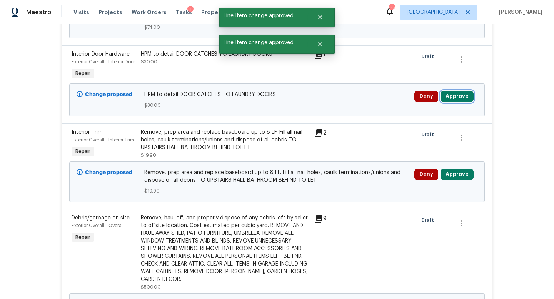
click at [454, 102] on button "Approve" at bounding box center [456, 97] width 33 height 12
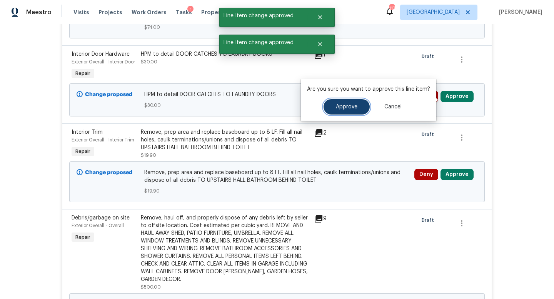
click at [353, 109] on span "Approve" at bounding box center [347, 107] width 22 height 6
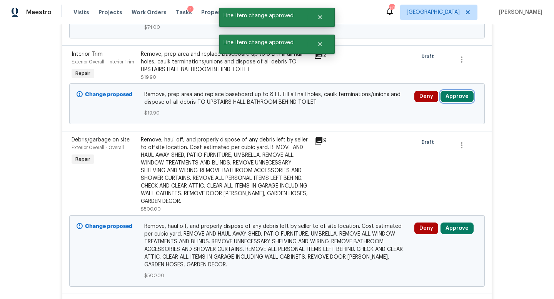
click at [454, 93] on button "Approve" at bounding box center [456, 97] width 33 height 12
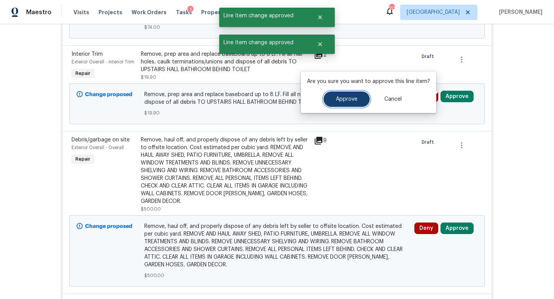
click at [358, 98] on button "Approve" at bounding box center [346, 99] width 46 height 15
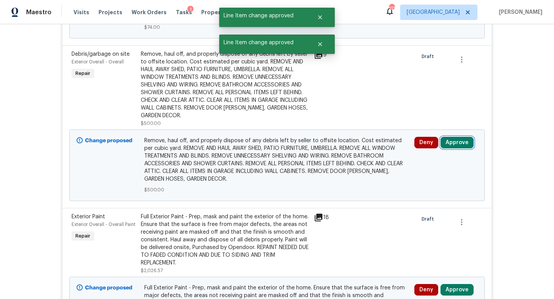
click at [451, 138] on button "Approve" at bounding box center [456, 143] width 33 height 12
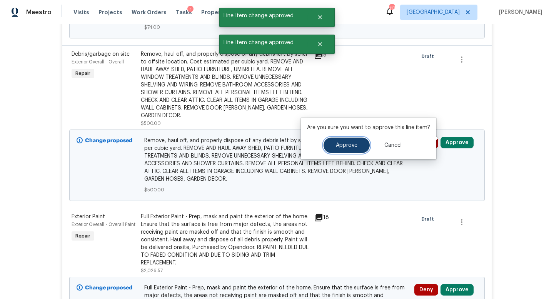
click at [356, 149] on button "Approve" at bounding box center [346, 145] width 46 height 15
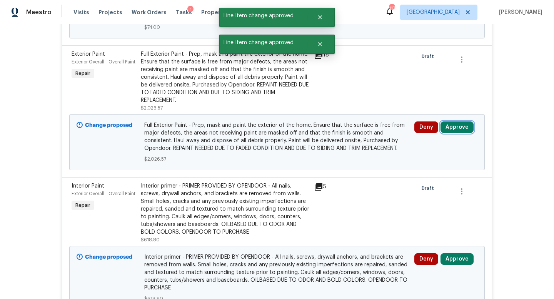
click at [451, 126] on button "Approve" at bounding box center [456, 128] width 33 height 12
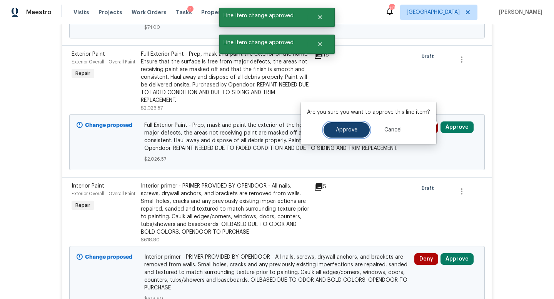
click at [348, 134] on button "Approve" at bounding box center [346, 129] width 46 height 15
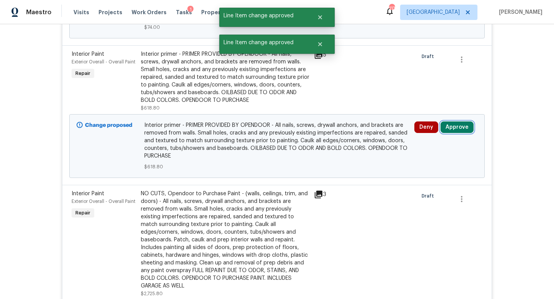
click at [453, 127] on button "Approve" at bounding box center [456, 128] width 33 height 12
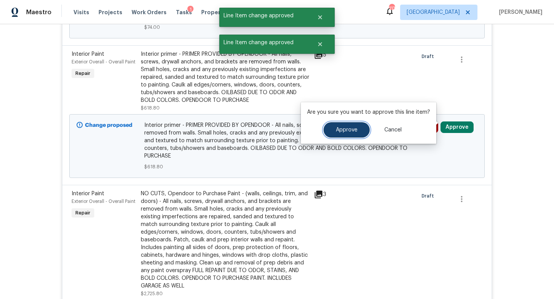
click at [338, 135] on button "Approve" at bounding box center [346, 129] width 46 height 15
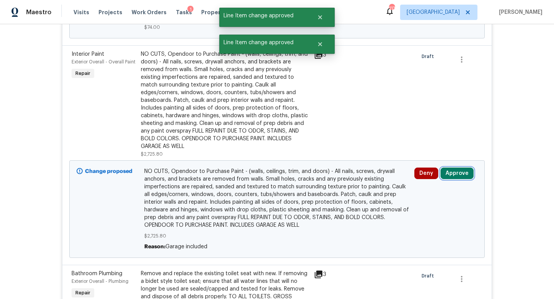
click at [450, 168] on button "Approve" at bounding box center [456, 174] width 33 height 12
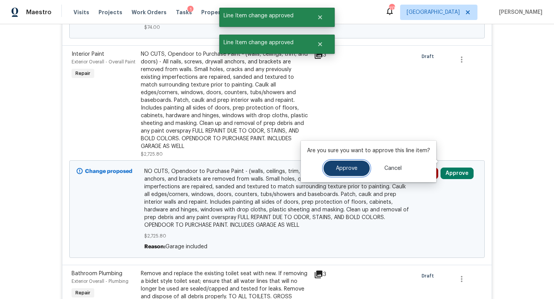
click at [340, 166] on span "Approve" at bounding box center [347, 169] width 22 height 6
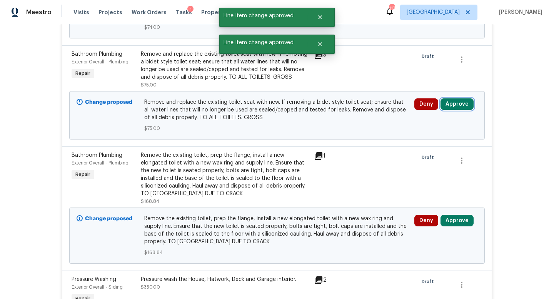
click at [451, 102] on button "Approve" at bounding box center [456, 104] width 33 height 12
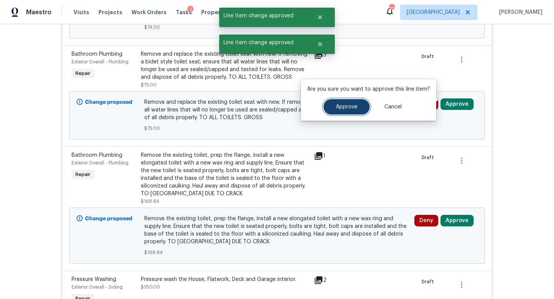
click at [348, 109] on span "Approve" at bounding box center [347, 107] width 22 height 6
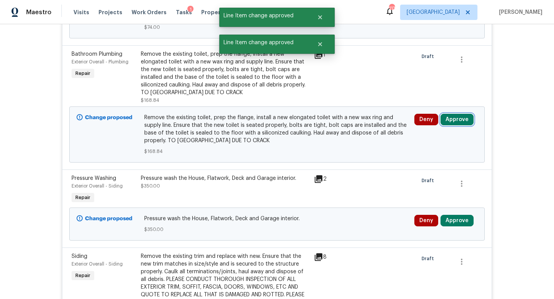
click at [461, 117] on button "Approve" at bounding box center [456, 120] width 33 height 12
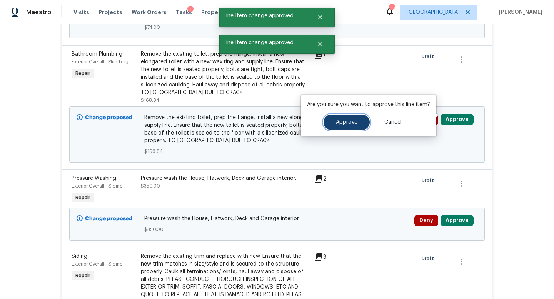
click at [356, 123] on button "Approve" at bounding box center [346, 122] width 46 height 15
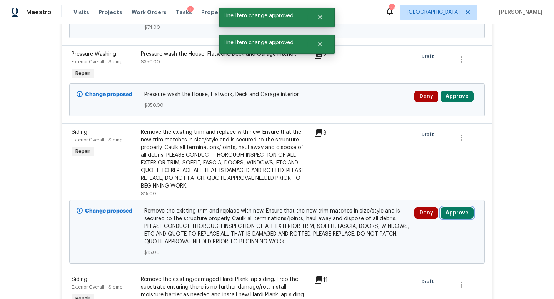
click at [458, 210] on button "Approve" at bounding box center [456, 213] width 33 height 12
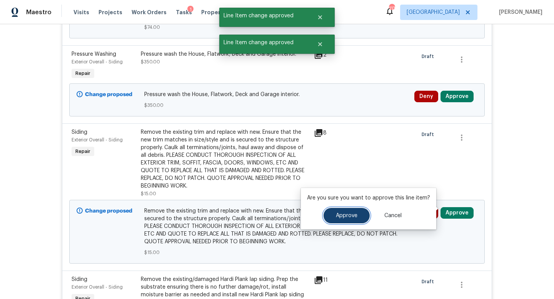
click at [363, 212] on button "Approve" at bounding box center [346, 215] width 46 height 15
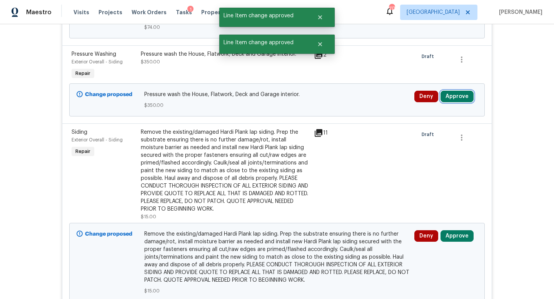
click at [453, 91] on button "Approve" at bounding box center [456, 97] width 33 height 12
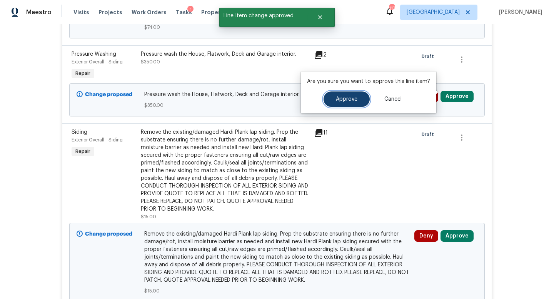
click at [358, 102] on button "Approve" at bounding box center [346, 99] width 46 height 15
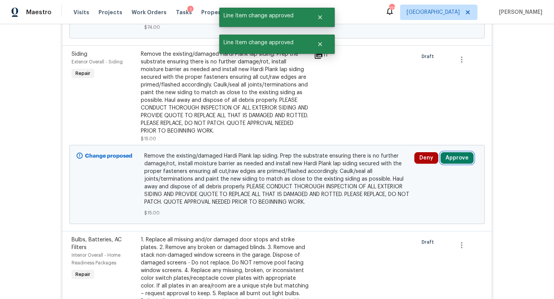
click at [451, 153] on button "Approve" at bounding box center [456, 158] width 33 height 12
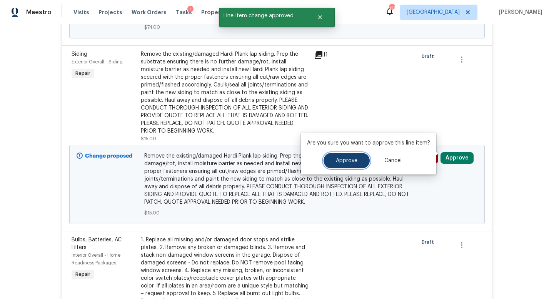
click at [357, 159] on button "Approve" at bounding box center [346, 160] width 46 height 15
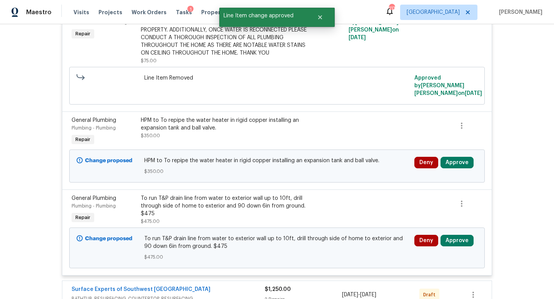
scroll to position [4677, 0]
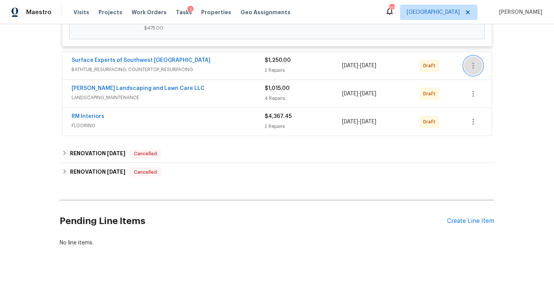
click at [479, 65] on button "button" at bounding box center [473, 66] width 18 height 18
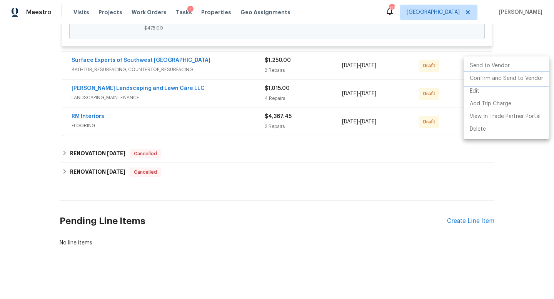
click at [479, 79] on li "Confirm and Send to Vendor" at bounding box center [506, 78] width 86 height 13
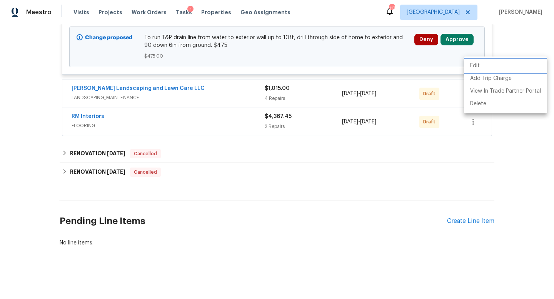
scroll to position [4202, 0]
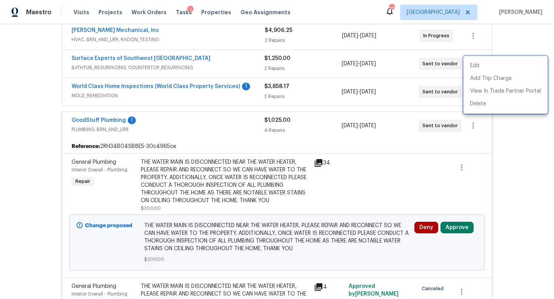
click at [458, 231] on div at bounding box center [277, 149] width 554 height 299
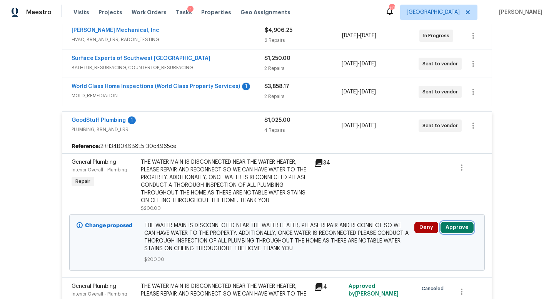
click at [458, 232] on button "Approve" at bounding box center [456, 228] width 33 height 12
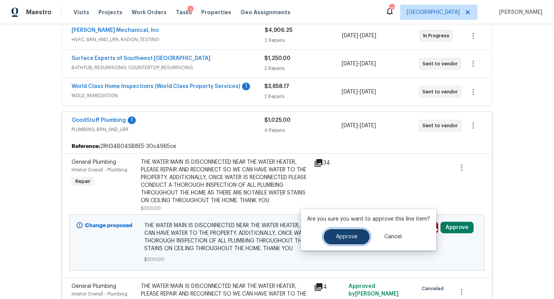
click at [349, 231] on button "Approve" at bounding box center [346, 236] width 46 height 15
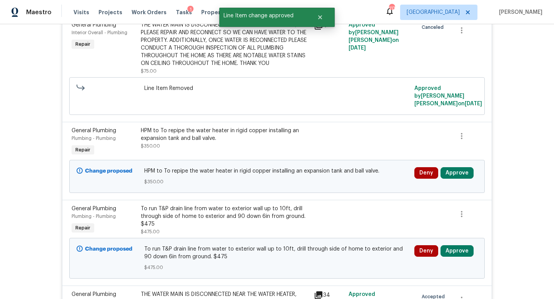
scroll to position [4343, 0]
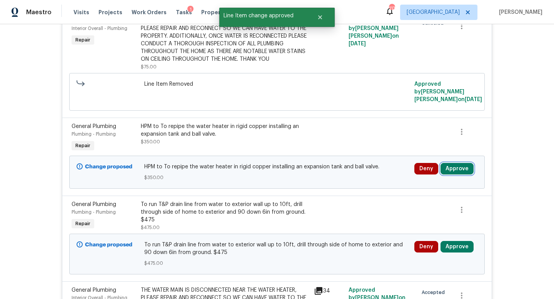
click at [454, 166] on button "Approve" at bounding box center [456, 169] width 33 height 12
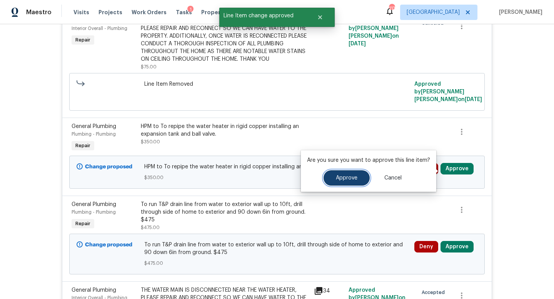
click at [345, 182] on button "Approve" at bounding box center [346, 177] width 46 height 15
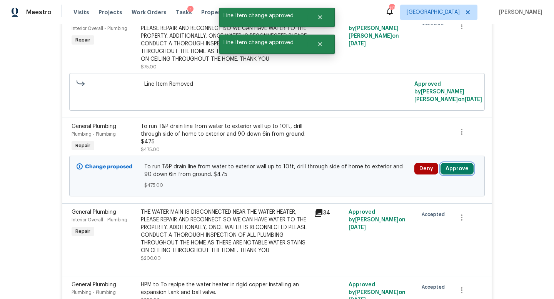
click at [452, 175] on button "Approve" at bounding box center [456, 169] width 33 height 12
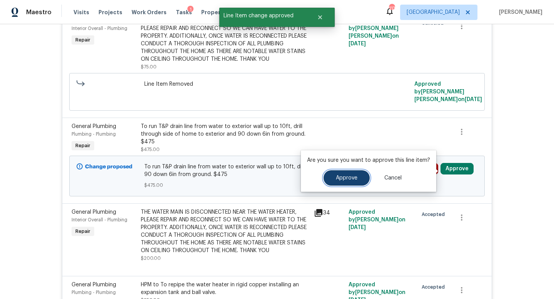
click at [353, 180] on span "Approve" at bounding box center [347, 178] width 22 height 6
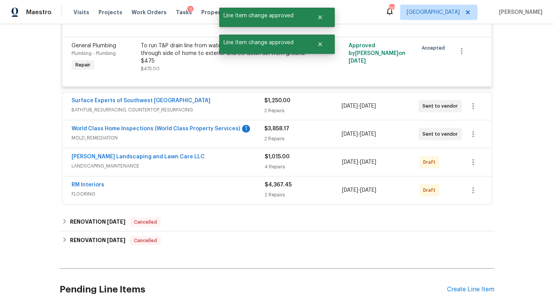
scroll to position [4507, 0]
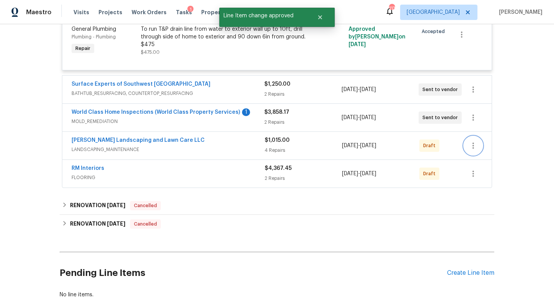
click at [471, 147] on icon "button" at bounding box center [472, 145] width 9 height 9
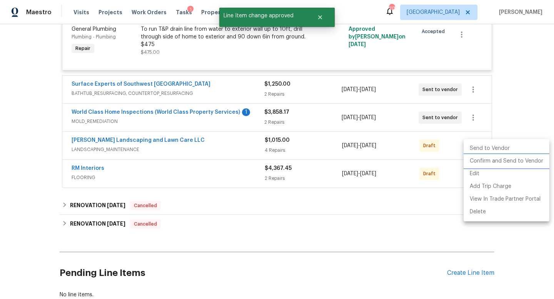
click at [473, 163] on li "Confirm and Send to Vendor" at bounding box center [506, 161] width 86 height 13
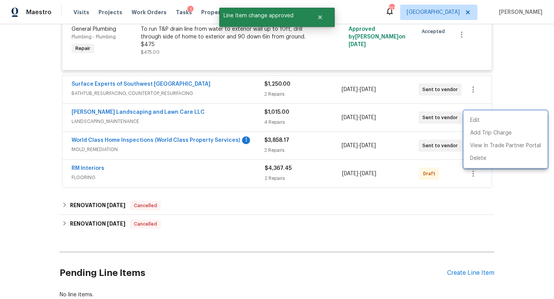
click at [440, 218] on div at bounding box center [277, 149] width 554 height 299
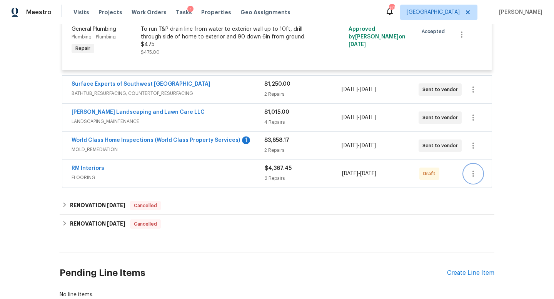
click at [474, 178] on icon "button" at bounding box center [472, 173] width 9 height 9
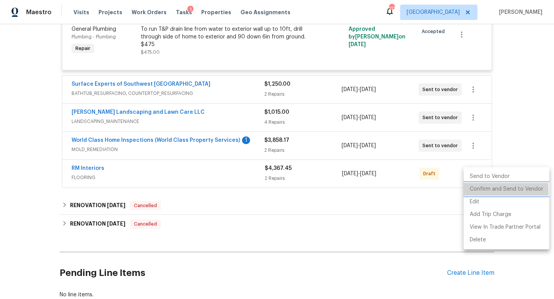
click at [469, 191] on li "Confirm and Send to Vendor" at bounding box center [506, 189] width 86 height 13
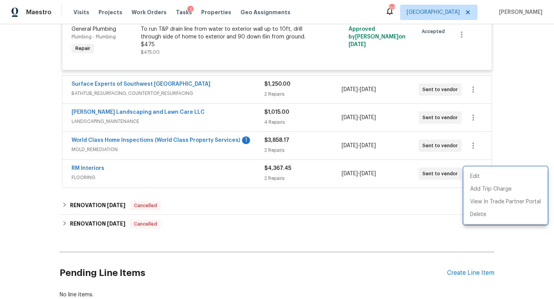
click at [427, 223] on div at bounding box center [277, 149] width 554 height 299
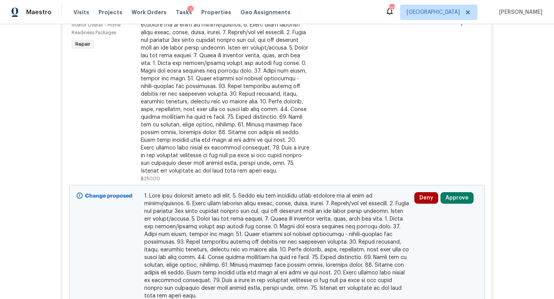
scroll to position [897, 0]
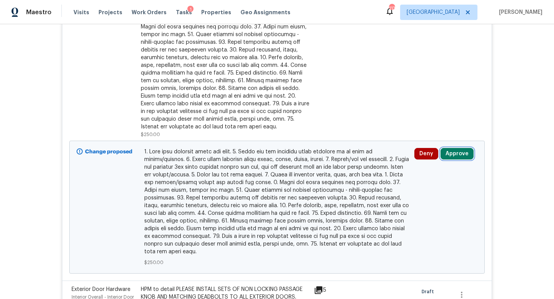
click at [457, 150] on button "Approve" at bounding box center [456, 154] width 33 height 12
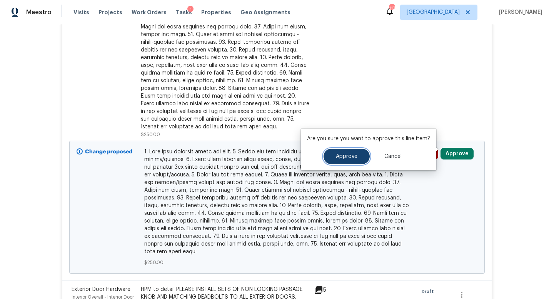
click at [353, 154] on span "Approve" at bounding box center [347, 157] width 22 height 6
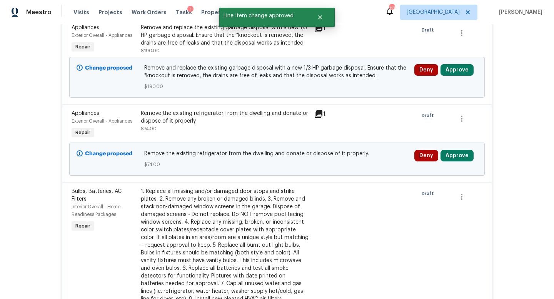
scroll to position [443, 0]
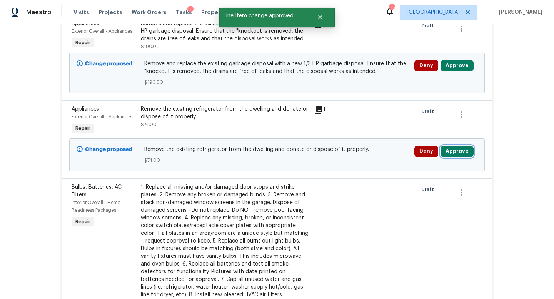
click at [443, 147] on button "Approve" at bounding box center [456, 152] width 33 height 12
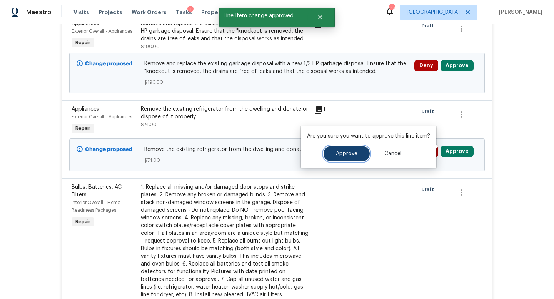
click at [356, 158] on button "Approve" at bounding box center [346, 153] width 46 height 15
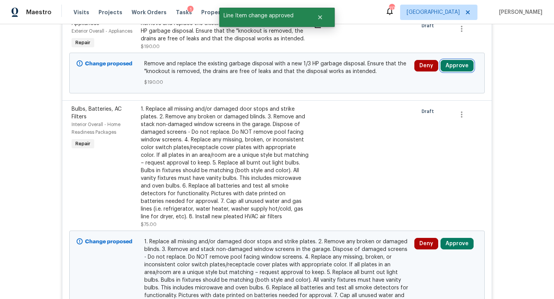
click at [449, 62] on button "Approve" at bounding box center [456, 66] width 33 height 12
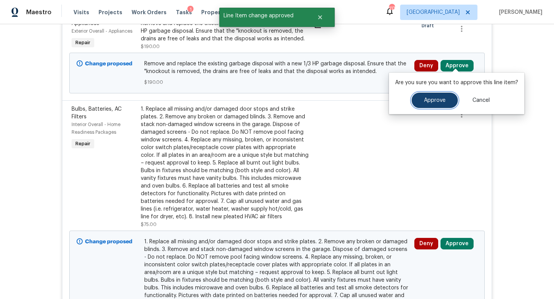
click at [432, 101] on span "Approve" at bounding box center [435, 101] width 22 height 6
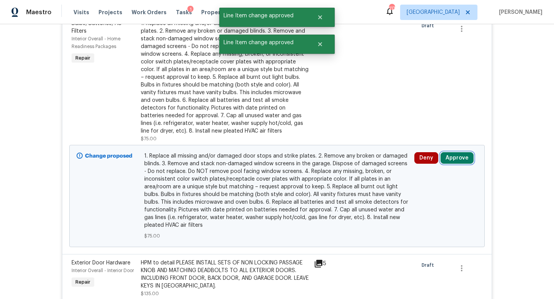
click at [454, 152] on button "Approve" at bounding box center [456, 158] width 33 height 12
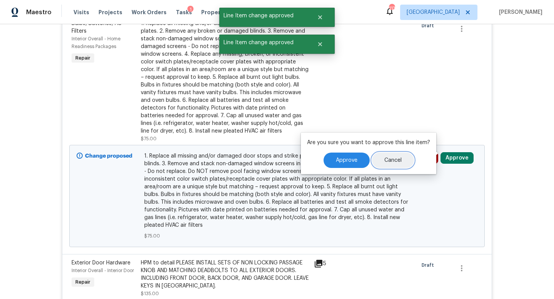
click at [378, 163] on button "Cancel" at bounding box center [393, 160] width 42 height 15
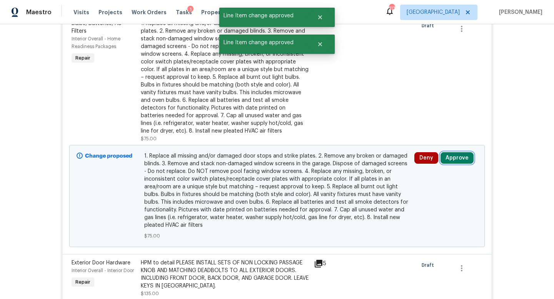
click at [459, 155] on button "Approve" at bounding box center [456, 158] width 33 height 12
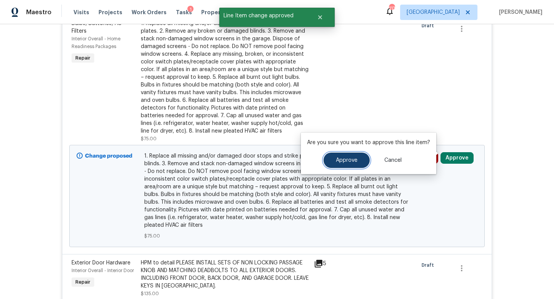
click at [351, 165] on button "Approve" at bounding box center [346, 160] width 46 height 15
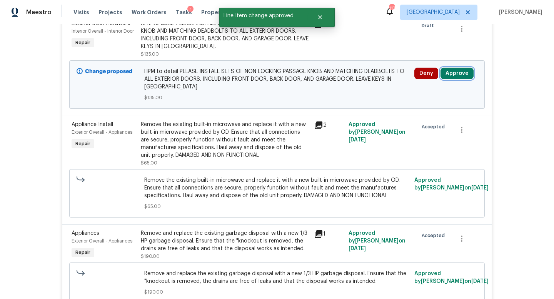
click at [446, 72] on button "Approve" at bounding box center [456, 74] width 33 height 12
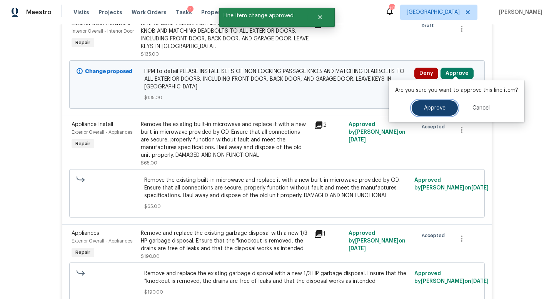
click at [431, 105] on span "Approve" at bounding box center [435, 108] width 22 height 6
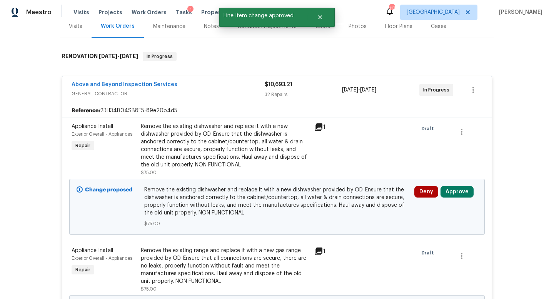
scroll to position [112, 0]
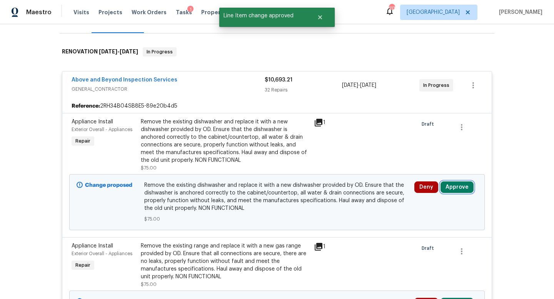
click at [455, 183] on button "Approve" at bounding box center [456, 188] width 33 height 12
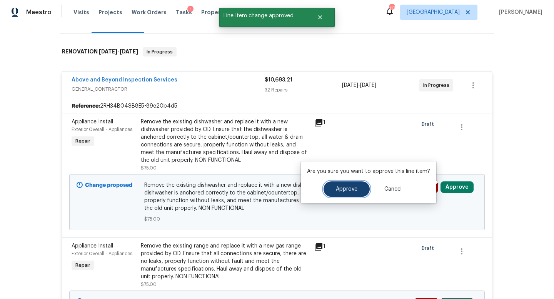
click at [352, 193] on button "Approve" at bounding box center [346, 189] width 46 height 15
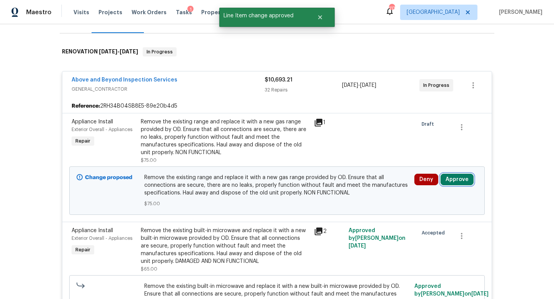
click at [451, 174] on button "Approve" at bounding box center [456, 180] width 33 height 12
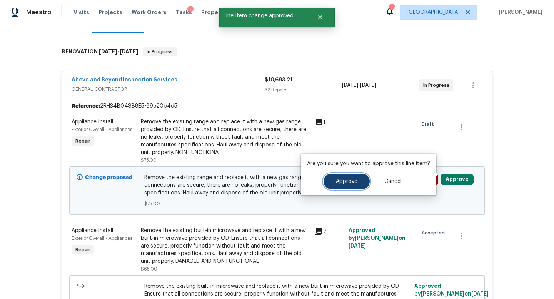
click at [347, 182] on span "Approve" at bounding box center [347, 182] width 22 height 6
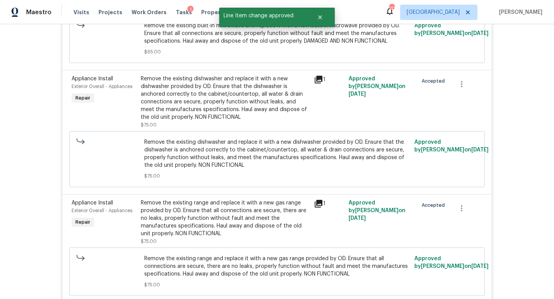
scroll to position [0, 0]
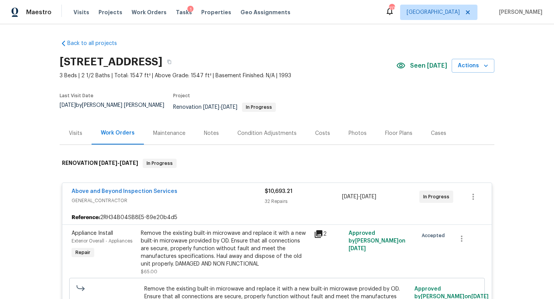
click at [205, 130] on div "Notes" at bounding box center [211, 134] width 15 height 8
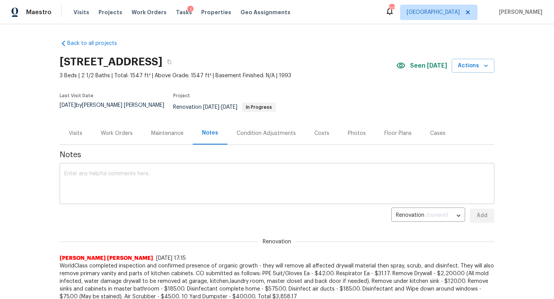
click at [163, 172] on textarea at bounding box center [276, 184] width 425 height 27
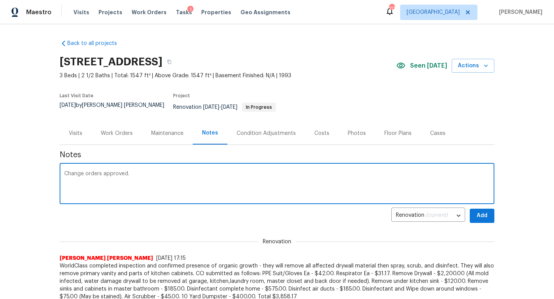
type textarea "Change orders approved."
click at [487, 215] on button "Add" at bounding box center [482, 216] width 25 height 14
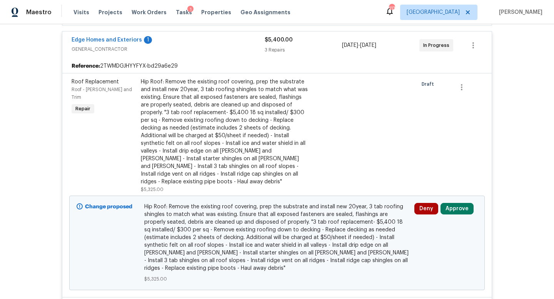
scroll to position [187, 0]
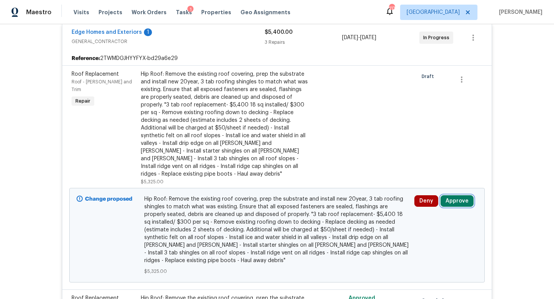
click at [458, 195] on button "Approve" at bounding box center [456, 201] width 33 height 12
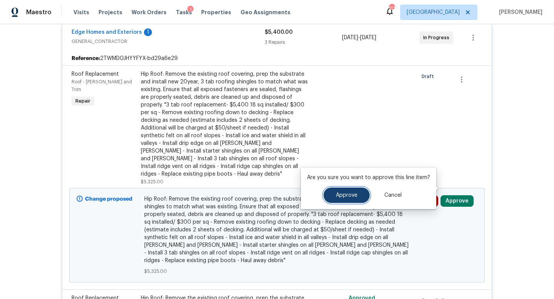
click at [341, 194] on span "Approve" at bounding box center [347, 196] width 22 height 6
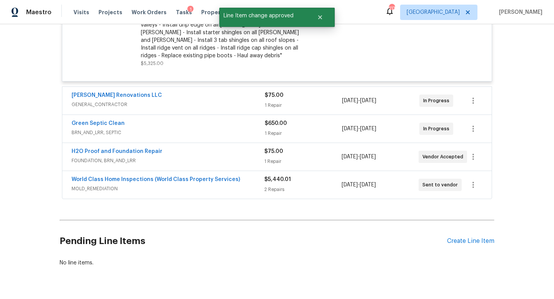
scroll to position [0, 0]
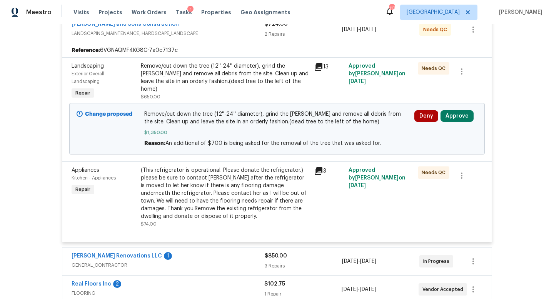
scroll to position [166, 0]
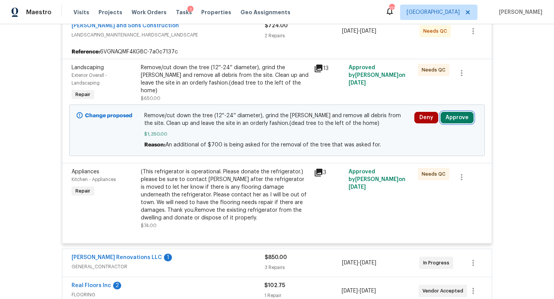
click at [453, 113] on button "Approve" at bounding box center [456, 118] width 33 height 12
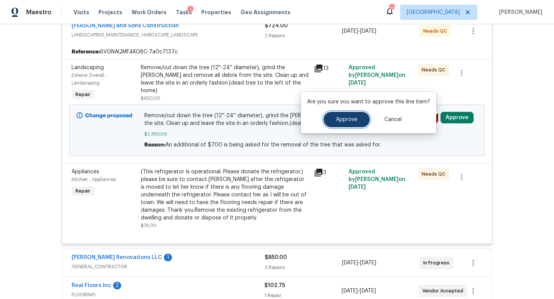
click at [348, 114] on button "Approve" at bounding box center [346, 119] width 46 height 15
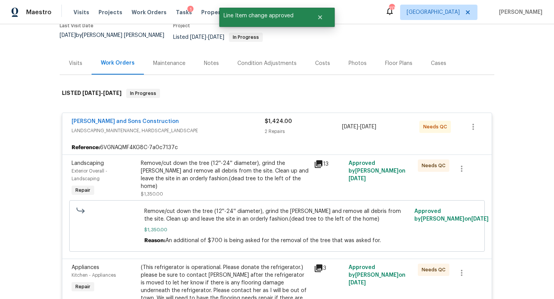
scroll to position [73, 0]
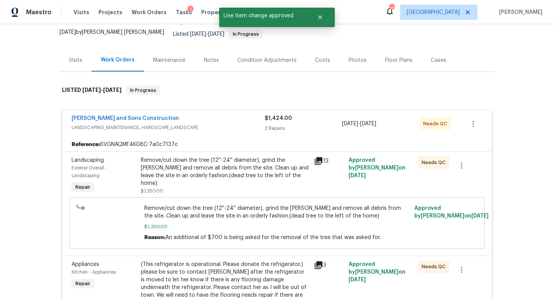
click at [230, 115] on div "Reyes and Sons Construction" at bounding box center [168, 119] width 193 height 9
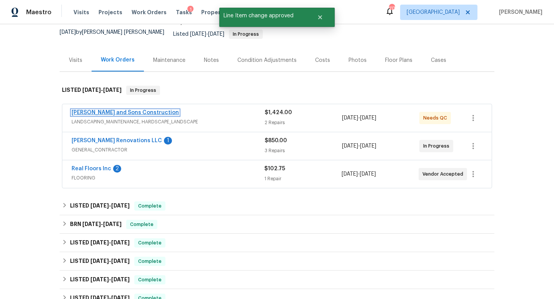
click at [123, 110] on link "Reyes and Sons Construction" at bounding box center [125, 112] width 107 height 5
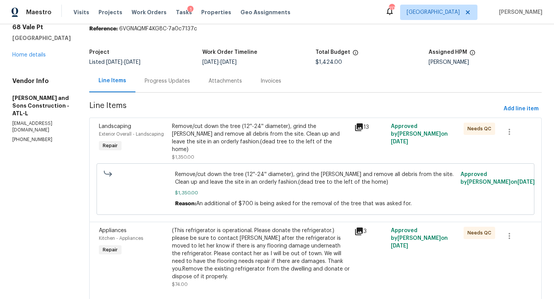
scroll to position [40, 0]
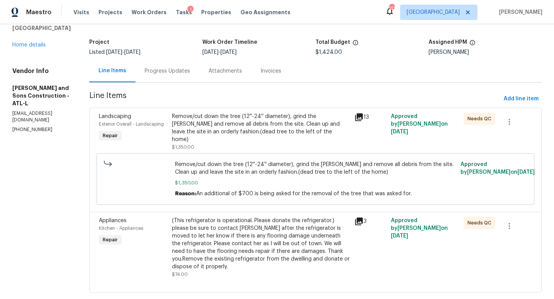
click at [203, 233] on div "(This refrigerator is operational. Please donate the refrigerator.) please be s…" at bounding box center [261, 244] width 178 height 54
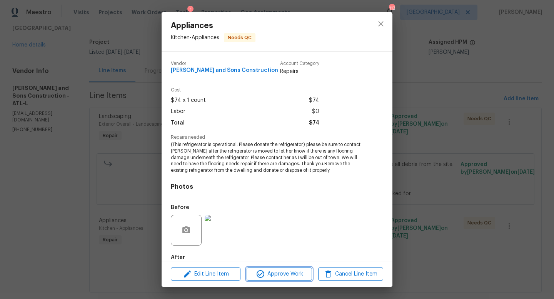
click at [281, 272] on span "Approve Work" at bounding box center [279, 275] width 60 height 10
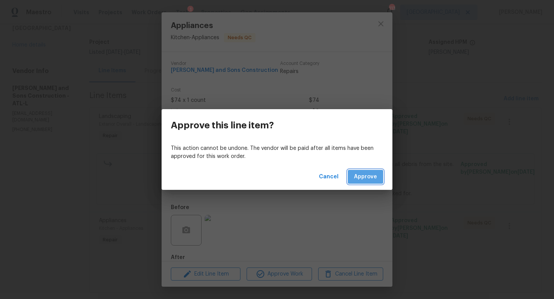
click at [355, 173] on span "Approve" at bounding box center [365, 177] width 23 height 10
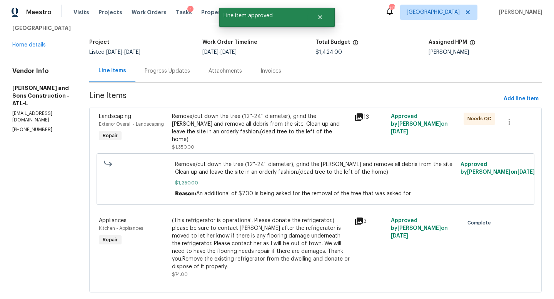
scroll to position [32, 0]
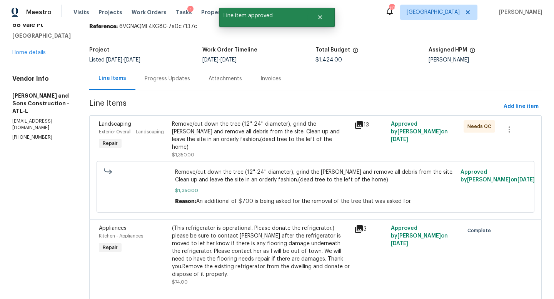
click at [231, 135] on div "Remove/cut down the tree (12''-24'' diameter), grind the stump and remove all d…" at bounding box center [261, 135] width 178 height 31
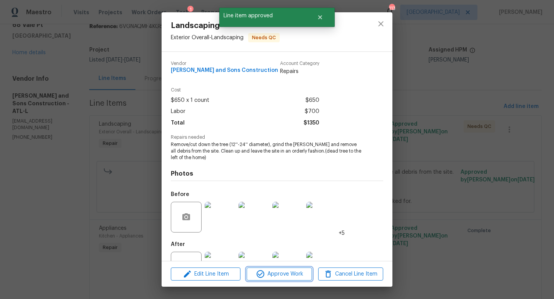
click at [272, 274] on span "Approve Work" at bounding box center [279, 275] width 60 height 10
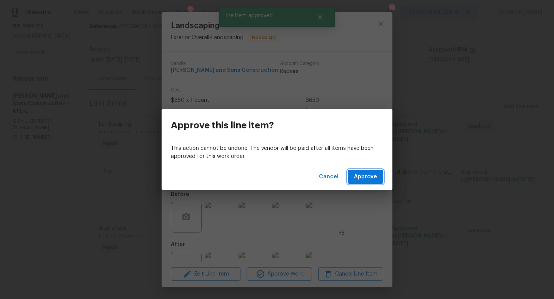
click at [369, 175] on span "Approve" at bounding box center [365, 177] width 23 height 10
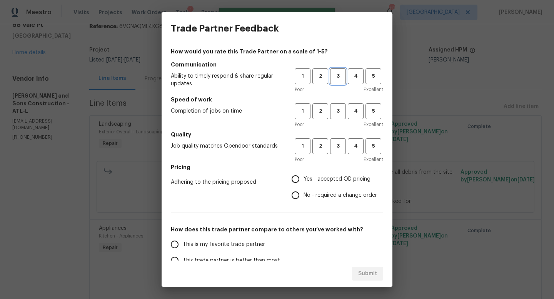
click at [336, 79] on span "3" at bounding box center [338, 76] width 14 height 9
click at [338, 115] on span "3" at bounding box center [338, 111] width 14 height 9
click at [336, 151] on button "3" at bounding box center [338, 146] width 16 height 16
click at [303, 181] on input "Yes - accepted OD pricing" at bounding box center [295, 179] width 16 height 16
radio input "true"
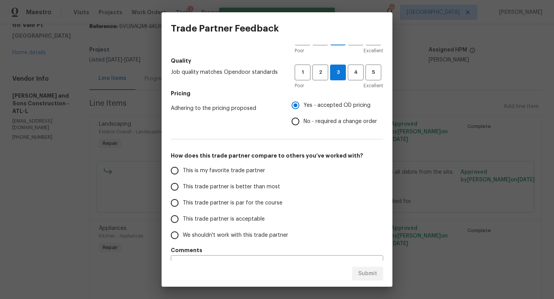
scroll to position [77, 0]
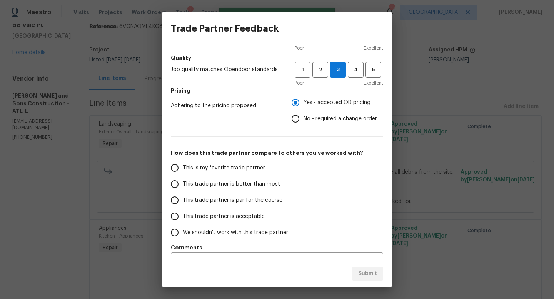
click at [207, 200] on span "This trade partner is par for the course" at bounding box center [233, 201] width 100 height 8
click at [183, 200] on input "This trade partner is par for the course" at bounding box center [175, 200] width 16 height 16
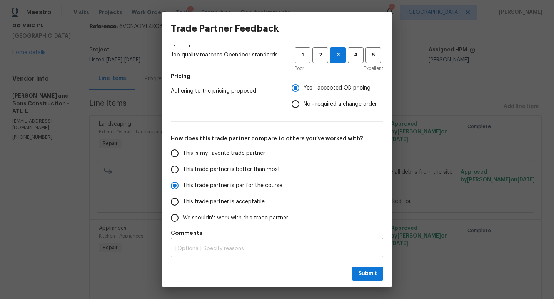
click at [213, 241] on div "x ​" at bounding box center [277, 249] width 212 height 18
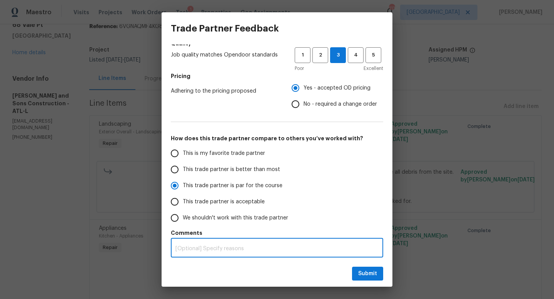
radio input "true"
type textarea "I"
radio input "false"
type textarea "It"
radio input "false"
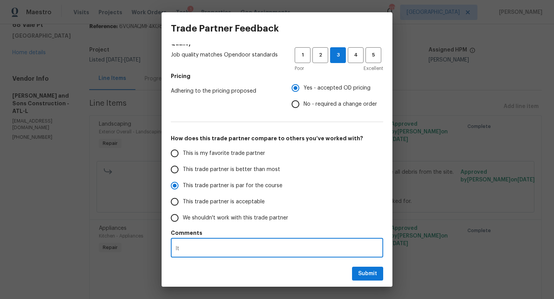
type textarea "It"
radio input "false"
type textarea "It w"
radio input "false"
type textarea "It wo"
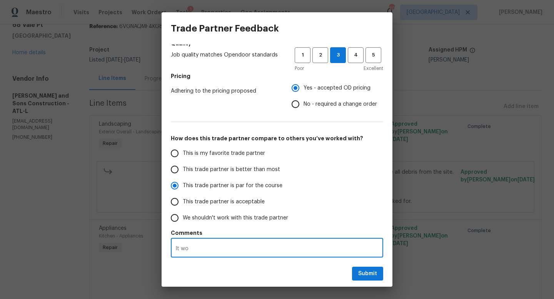
radio input "false"
type textarea "It wou"
radio input "false"
type textarea "It woul"
radio input "false"
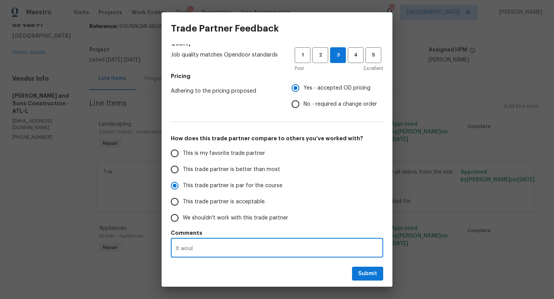
type textarea "It would"
radio input "false"
type textarea "It would"
radio input "false"
type textarea "It would b"
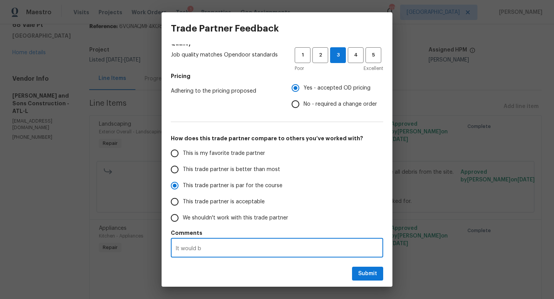
radio input "false"
type textarea "It would be"
radio input "false"
type textarea "It would be r"
radio input "false"
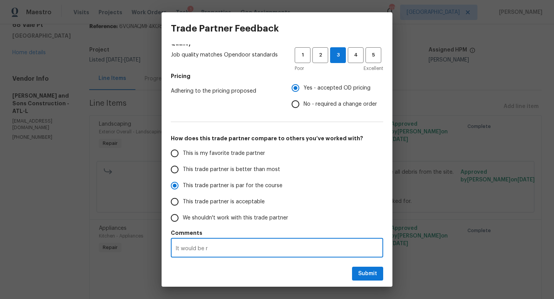
type textarea "It would be re"
radio input "false"
type textarea "It would be rea"
radio input "false"
type textarea "It would be real"
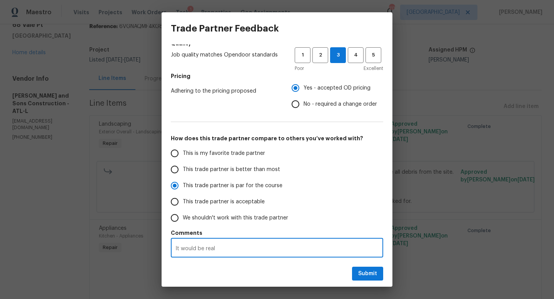
radio input "false"
type textarea "It would be reall"
radio input "false"
type textarea "It would be really"
radio input "false"
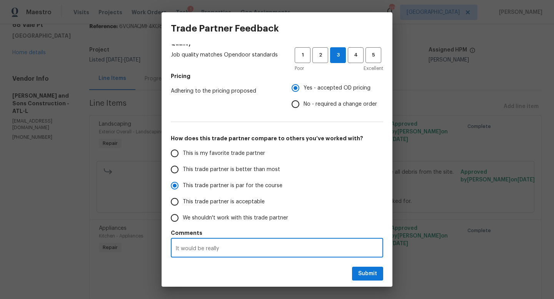
type textarea "It would be really"
radio input "false"
type textarea "It would be really h"
radio input "false"
type textarea "It would be really he"
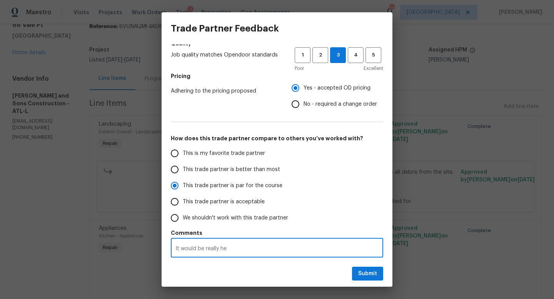
radio input "false"
type textarea "It would be really hel"
radio input "false"
type textarea "It would be really help"
radio input "false"
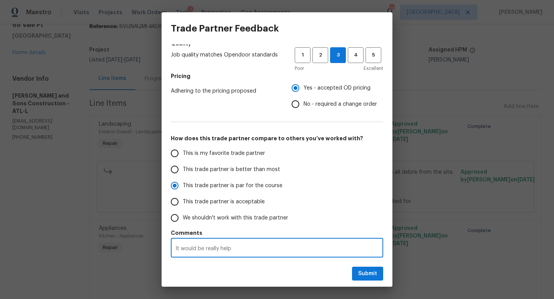
type textarea "It would be really helpf"
radio input "false"
type textarea "It would be really helpfu"
radio input "false"
type textarea "It would be really helpful"
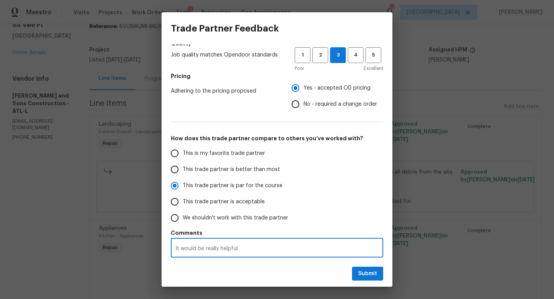
radio input "false"
type textarea "It would be really helpful"
radio input "false"
type textarea "It would be really helpful f"
radio input "false"
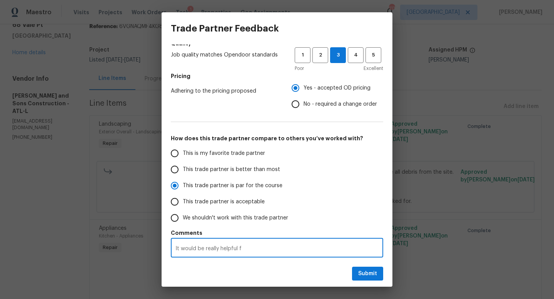
type textarea "It would be really helpful fo"
radio input "false"
type textarea "It would be really helpful for"
radio input "false"
type textarea "It would be really helpful for t"
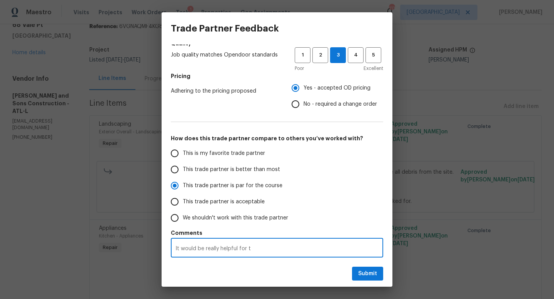
radio input "false"
type textarea "It would be really helpful for th"
radio input "false"
type textarea "It would be really helpful for the"
radio input "false"
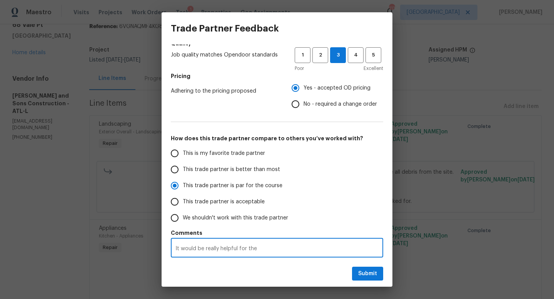
type textarea "It would be really helpful for the t"
radio input "false"
type textarea "It would be really helpful for the tr"
radio input "false"
type textarea "It would be really helpful for the tra"
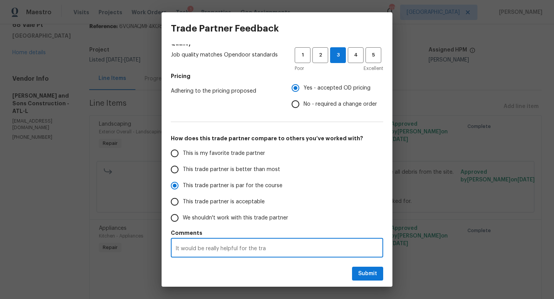
radio input "false"
type textarea "It would be really helpful for the trad"
radio input "false"
type textarea "It would be really helpful for the trade"
radio input "false"
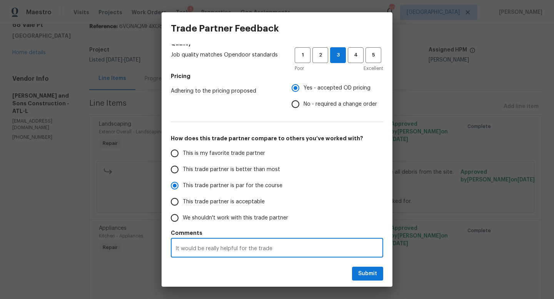
type textarea "It would be really helpful for the trade"
radio input "false"
type textarea "It would be really helpful for the trade p"
radio input "false"
type textarea "It would be really helpful for the trade pa"
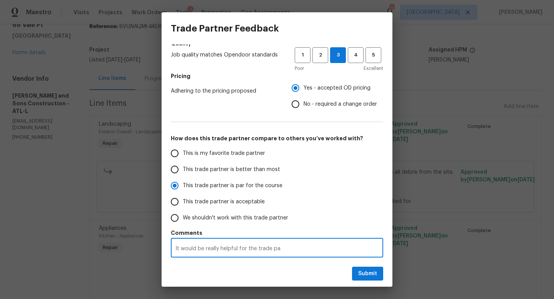
radio input "false"
type textarea "It would be really helpful for the trade par"
radio input "false"
type textarea "It would be really helpful for the trade part"
radio input "false"
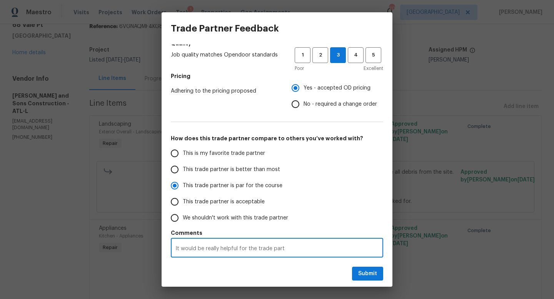
type textarea "It would be really helpful for the trade partn"
radio input "false"
type textarea "It would be really helpful for the trade partne"
radio input "false"
type textarea "It would be really helpful for the trade partner"
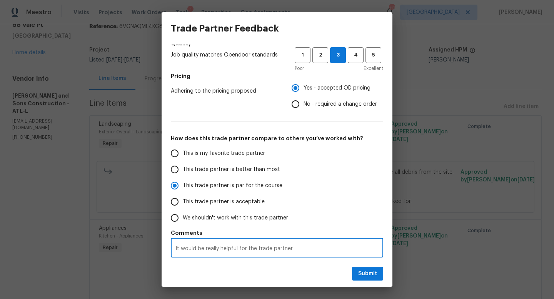
radio input "false"
type textarea "It would be really helpful for the trade partner"
radio input "false"
type textarea "It would be really helpful for the trade partner to"
radio input "false"
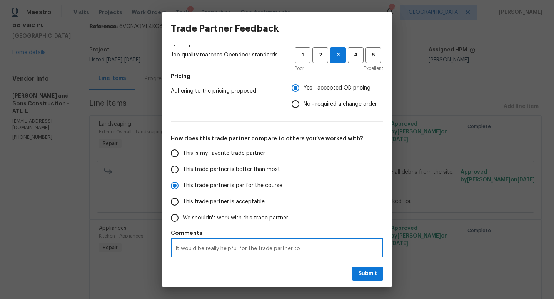
type textarea "It would be really helpful for the trade partner to"
radio input "false"
type textarea "It would be really helpful for the trade partner to r"
radio input "false"
type textarea "It would be really helpful for the trade partner to re"
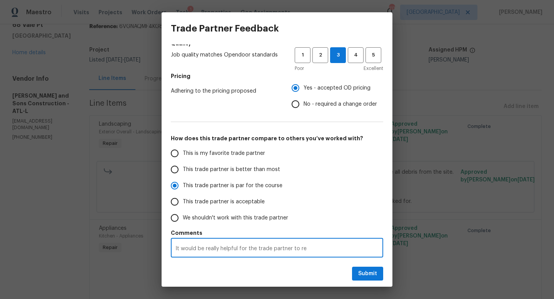
radio input "false"
type textarea "It would be really helpful for the trade partner to res"
radio input "false"
type textarea "It would be really helpful for the trade partner to resp"
radio input "false"
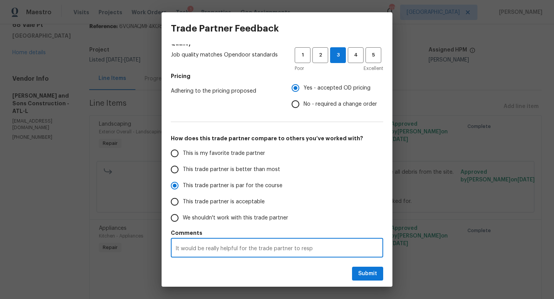
type textarea "It would be really helpful for the trade partner to respo"
radio input "false"
type textarea "It would be really helpful for the trade partner to respon"
radio input "false"
type textarea "It would be really helpful for the trade partner to respond"
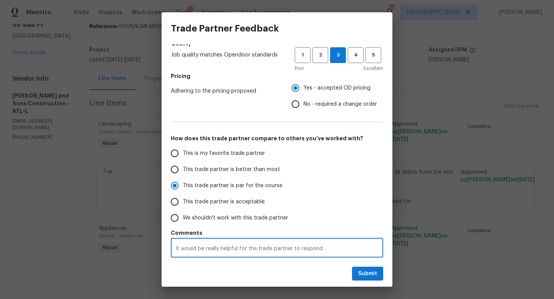
radio input "false"
type textarea "It would be really helpful for the trade partner to respond"
radio input "false"
type textarea "It would be really helpful for the trade partner to respond i"
radio input "false"
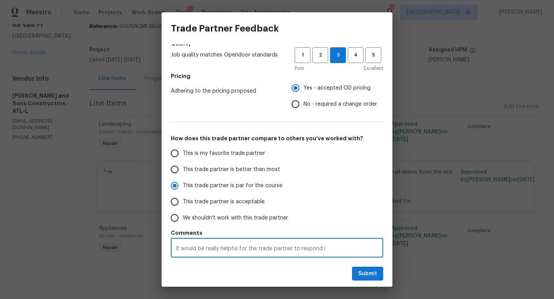
type textarea "It would be really helpful for the trade partner to respond in"
radio input "false"
type textarea "It would be really helpful for the trade partner to respond in t"
radio input "false"
type textarea "It would be really helpful for the trade partner to respond in th"
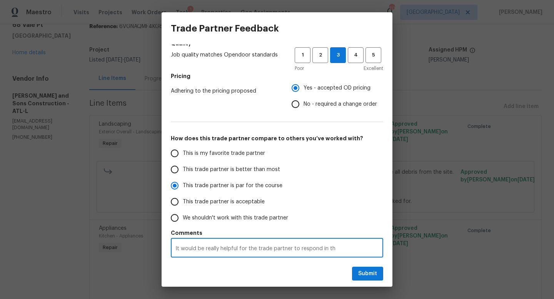
radio input "false"
type textarea "It would be really helpful for the trade partner to respond in the"
radio input "false"
type textarea "It would be really helpful for the trade partner to respond in the"
radio input "false"
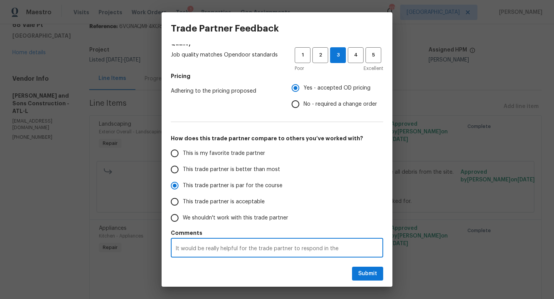
type textarea "It would be really helpful for the trade partner to respond in the p"
radio input "false"
type textarea "It would be really helpful for the trade partner to respond in the por"
radio input "false"
type textarea "It would be really helpful for the trade partner to respond in the porta"
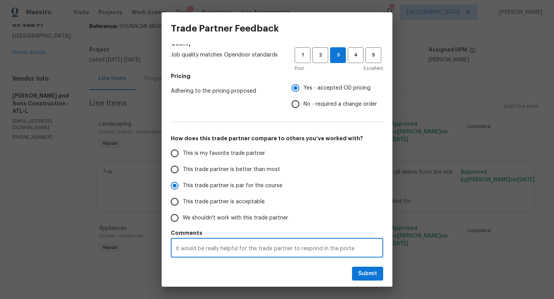
radio input "false"
type textarea "It would be really helpful for the trade partner to respond in the portal"
radio input "false"
type textarea "It would be really helpful for the trade partner to respond in the portal"
radio input "false"
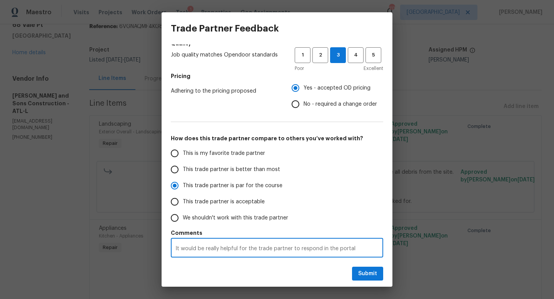
type textarea "It would be really helpful for the trade partner to respond in the portal a"
radio input "false"
type textarea "It would be really helpful for the trade partner to respond in the portal as"
radio input "false"
type textarea "It would be really helpful for the trade partner to respond in the portal as"
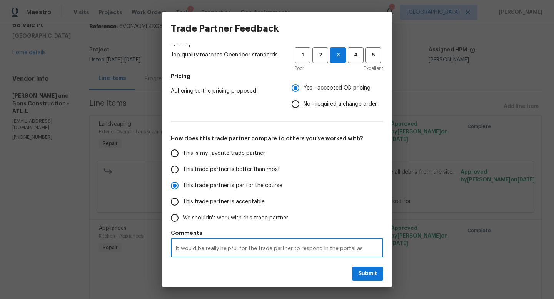
radio input "false"
type textarea "It would be really helpful for the trade partner to respond in the portal as m"
radio input "false"
type textarea "It would be really helpful for the trade partner to respond in the portal as mu"
radio input "false"
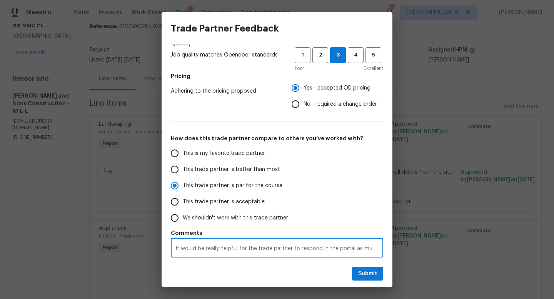
type textarea "It would be really helpful for the trade partner to respond in the portal as muc"
radio input "false"
type textarea "It would be really helpful for the trade partner to respond in the portal as mu…"
radio input "false"
type textarea "It would be really helpful for the trade partner to respond in the portal as mu…"
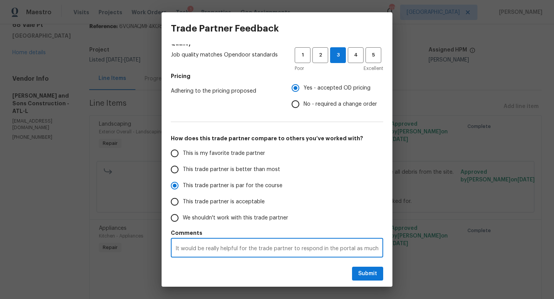
radio input "false"
type textarea "It would be really helpful for the trade partner to respond in the portal as mu…"
radio input "false"
type textarea "It would be really helpful for the trade partner to respond in the portal as mu…"
radio input "false"
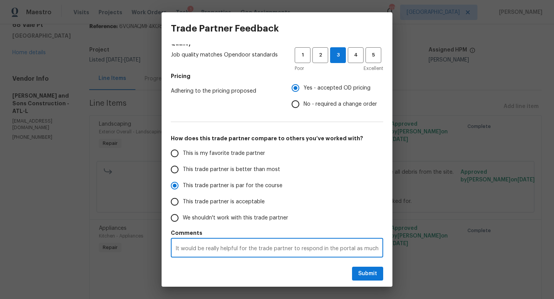
type textarea "It would be really helpful for the trade partner to respond in the portal as mu…"
radio input "false"
type textarea "It would be really helpful for the trade partner to respond in the portal as mu…"
radio input "false"
type textarea "It would be really helpful for the trade partner to respond in the portal as mu…"
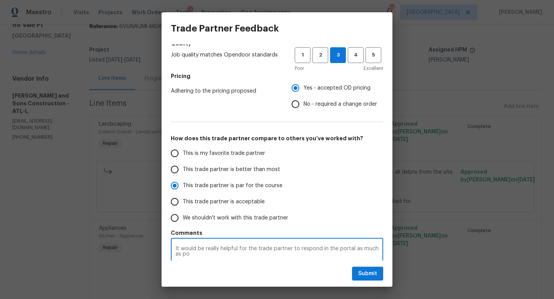
radio input "false"
type textarea "It would be really helpful for the trade partner to respond in the portal as mu…"
radio input "false"
type textarea "It would be really helpful for the trade partner to respond in the portal as mu…"
radio input "false"
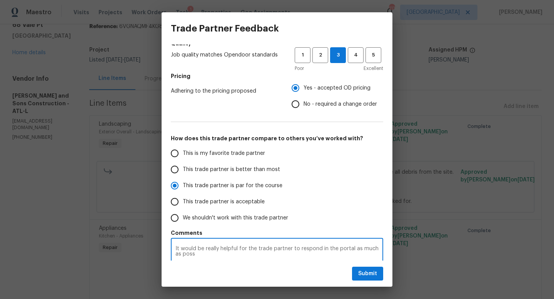
type textarea "It would be really helpful for the trade partner to respond in the portal as mu…"
radio input "false"
type textarea "It would be really helpful for the trade partner to respond in the portal as mu…"
radio input "false"
type textarea "It would be really helpful for the trade partner to respond in the portal as mu…"
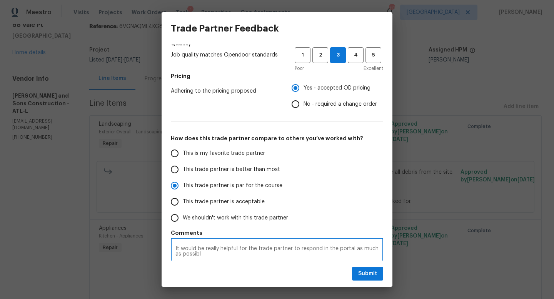
radio input "false"
type textarea "It would be really helpful for the trade partner to respond in the portal as mu…"
radio input "false"
type textarea "It would be really helpful for the trade partner to respond in the portal as mu…"
radio input "false"
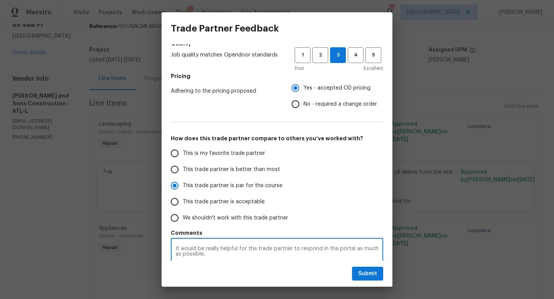
type textarea "It would be really helpful for the trade partner to respond in the portal as mu…"
click at [357, 276] on button "Submit" at bounding box center [367, 274] width 31 height 14
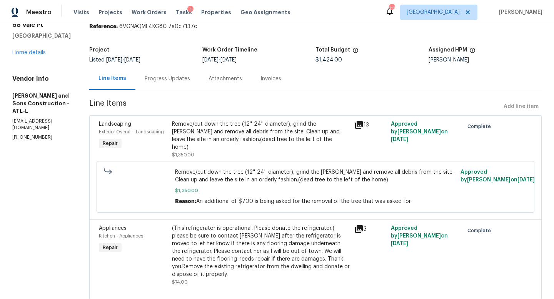
radio input "false"
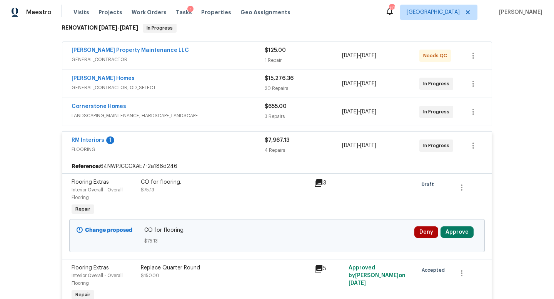
scroll to position [148, 0]
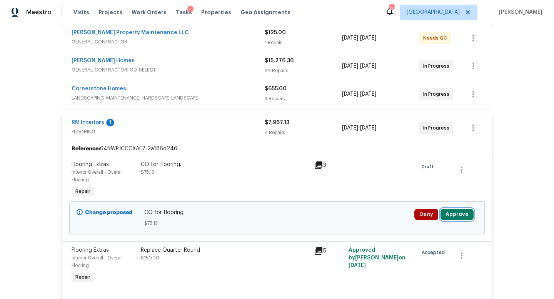
click at [455, 215] on button "Approve" at bounding box center [456, 215] width 33 height 12
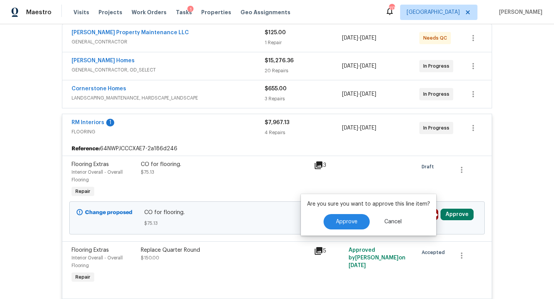
click at [344, 213] on div "Are you sure you want to approve this line item? Approve Cancel" at bounding box center [368, 215] width 135 height 42
click at [343, 226] on button "Approve" at bounding box center [346, 221] width 46 height 15
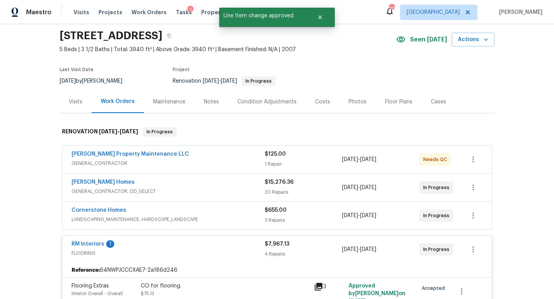
scroll to position [0, 0]
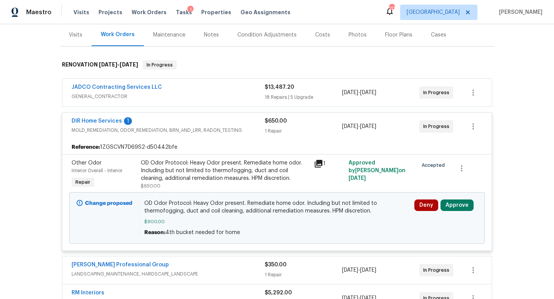
scroll to position [118, 0]
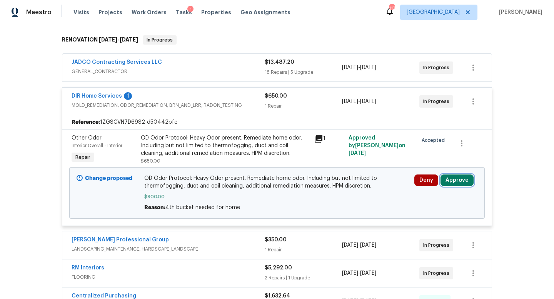
click at [456, 185] on button "Approve" at bounding box center [456, 181] width 33 height 12
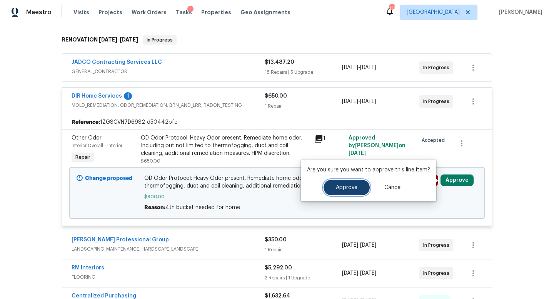
click at [345, 182] on button "Approve" at bounding box center [346, 187] width 46 height 15
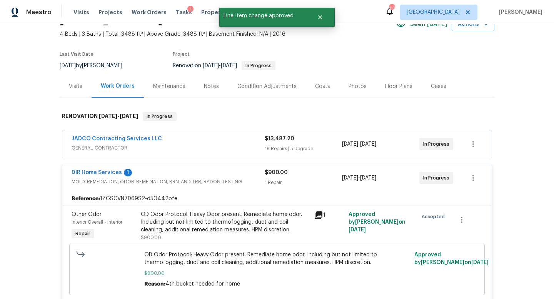
scroll to position [0, 0]
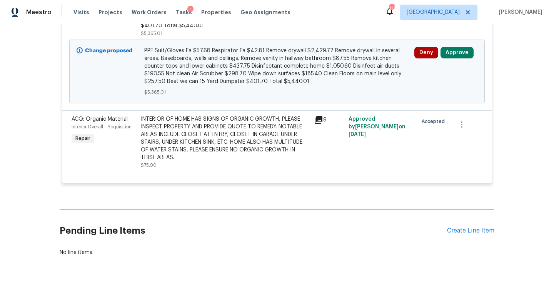
scroll to position [401, 0]
click at [452, 50] on button "Approve" at bounding box center [456, 54] width 33 height 12
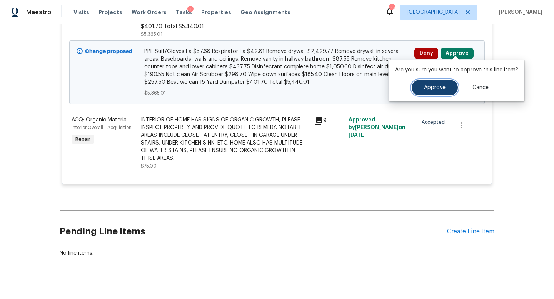
click at [436, 89] on span "Approve" at bounding box center [435, 88] width 22 height 6
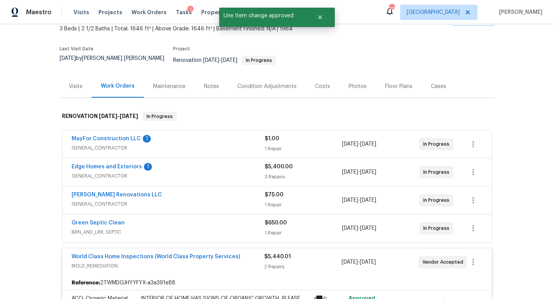
scroll to position [0, 0]
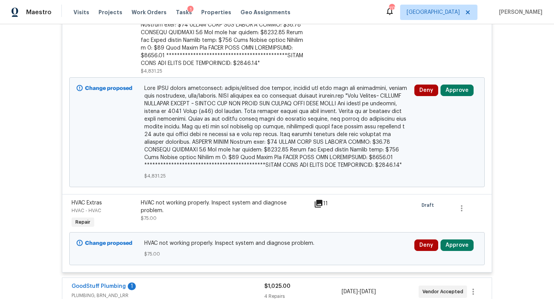
scroll to position [396, 0]
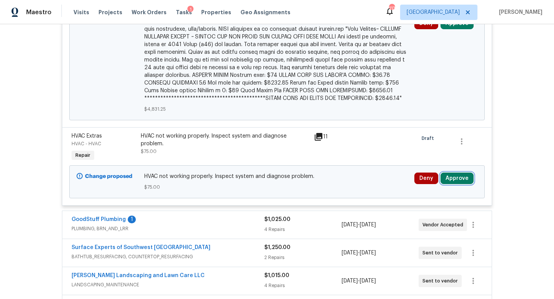
click at [461, 173] on button "Approve" at bounding box center [456, 179] width 33 height 12
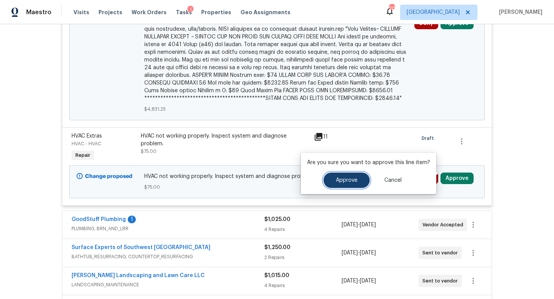
click at [352, 176] on button "Approve" at bounding box center [346, 180] width 46 height 15
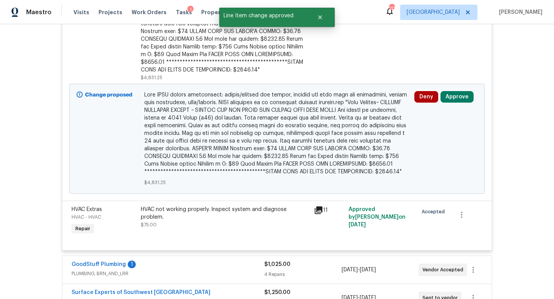
scroll to position [320, 0]
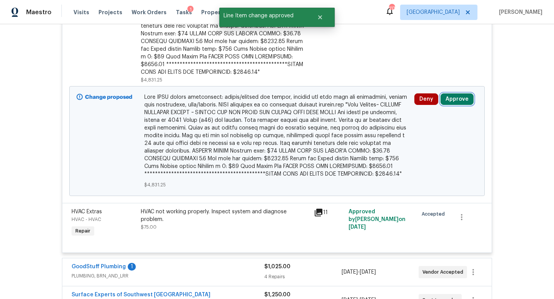
click at [451, 93] on button "Approve" at bounding box center [456, 99] width 33 height 12
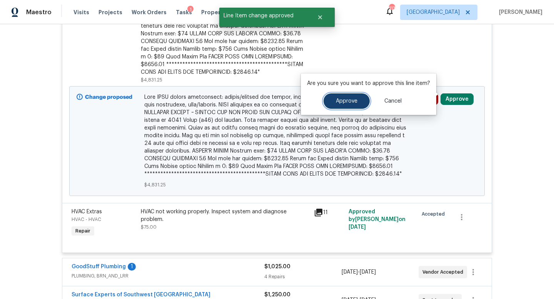
click at [346, 108] on button "Approve" at bounding box center [346, 100] width 46 height 15
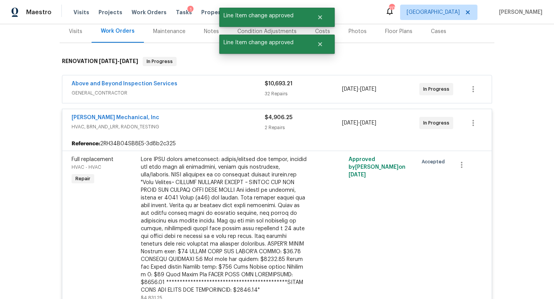
scroll to position [0, 0]
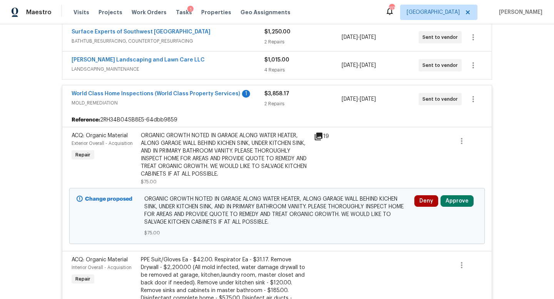
scroll to position [241, 0]
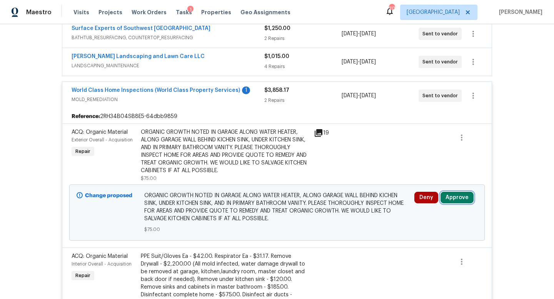
click at [450, 192] on button "Approve" at bounding box center [456, 198] width 33 height 12
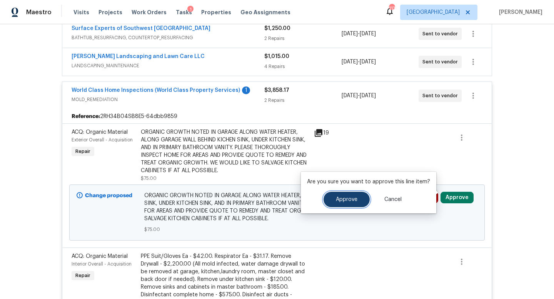
click at [351, 193] on button "Approve" at bounding box center [346, 199] width 46 height 15
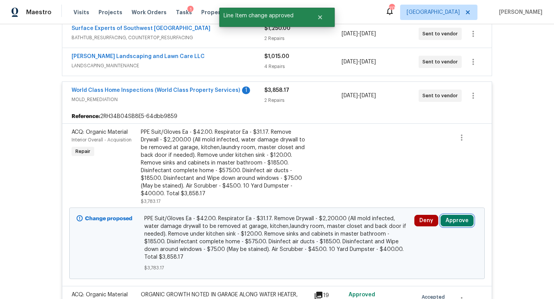
click at [449, 215] on button "Approve" at bounding box center [456, 221] width 33 height 12
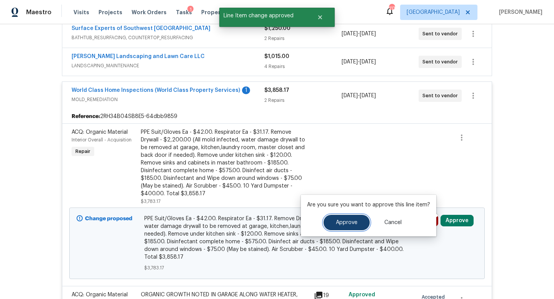
click at [355, 226] on button "Approve" at bounding box center [346, 222] width 46 height 15
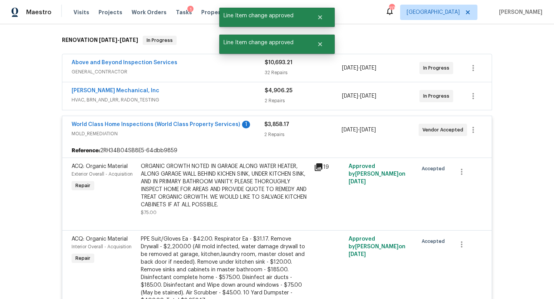
scroll to position [0, 0]
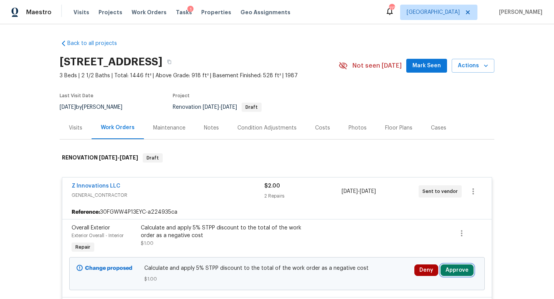
click at [459, 269] on button "Approve" at bounding box center [456, 271] width 33 height 12
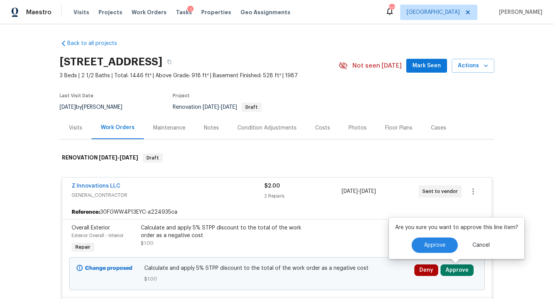
click at [452, 237] on div "Are you sure you want to approve this line item? Approve Cancel" at bounding box center [456, 239] width 135 height 42
click at [435, 246] on span "Approve" at bounding box center [435, 246] width 22 height 6
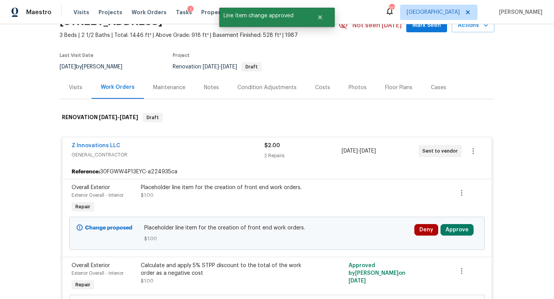
scroll to position [46, 0]
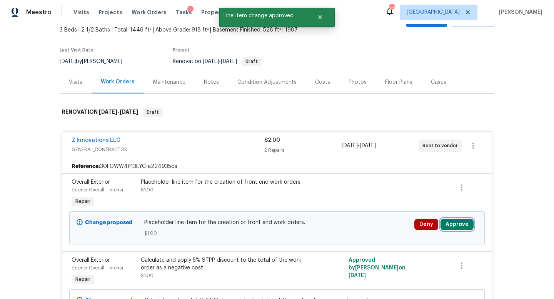
click at [463, 223] on button "Approve" at bounding box center [456, 225] width 33 height 12
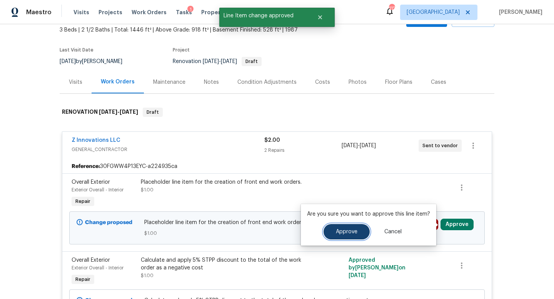
click at [340, 232] on span "Approve" at bounding box center [347, 232] width 22 height 6
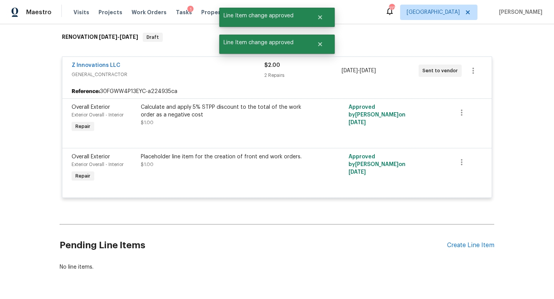
scroll to position [145, 0]
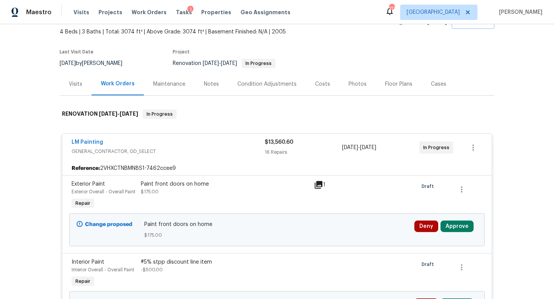
scroll to position [104, 0]
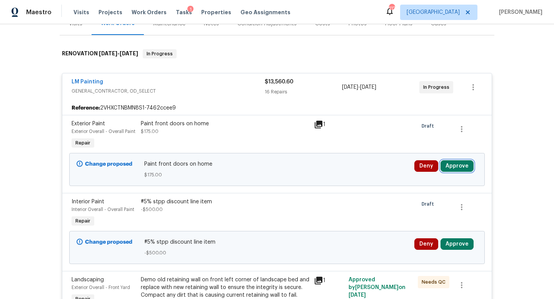
click at [460, 160] on button "Approve" at bounding box center [456, 166] width 33 height 12
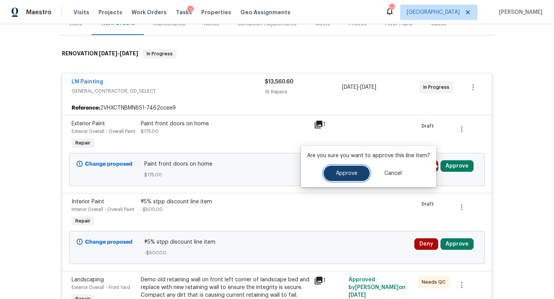
click at [347, 174] on span "Approve" at bounding box center [347, 174] width 22 height 6
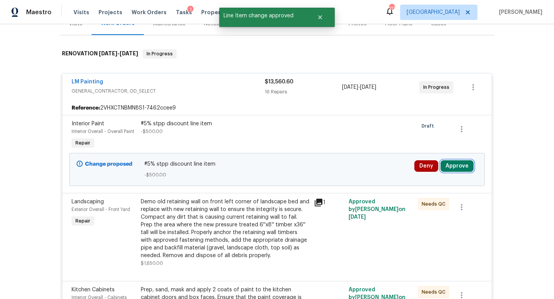
click at [454, 168] on button "Approve" at bounding box center [456, 166] width 33 height 12
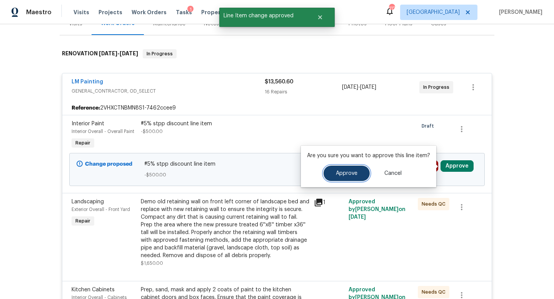
click at [353, 174] on span "Approve" at bounding box center [347, 174] width 22 height 6
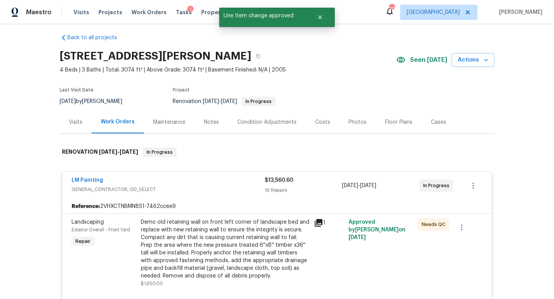
scroll to position [0, 0]
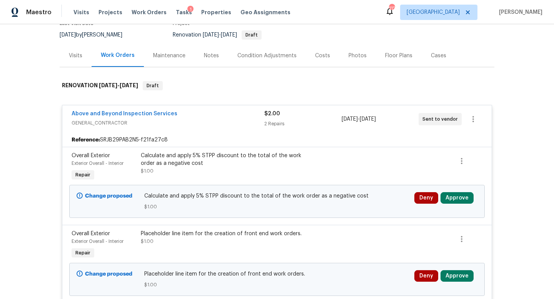
scroll to position [95, 0]
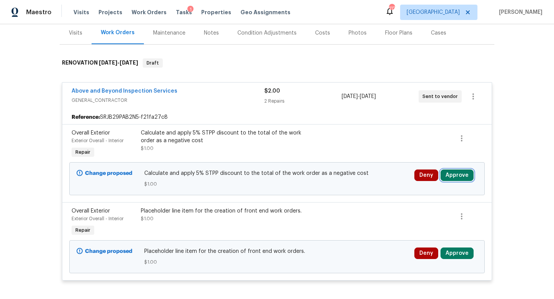
click at [458, 177] on button "Approve" at bounding box center [456, 176] width 33 height 12
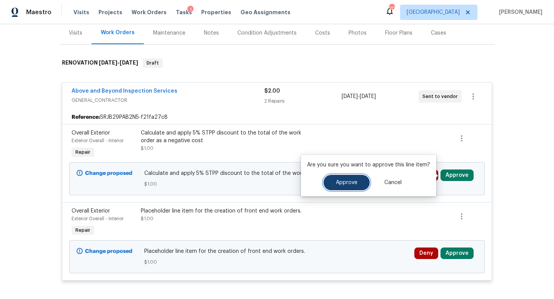
click at [358, 182] on button "Approve" at bounding box center [346, 182] width 46 height 15
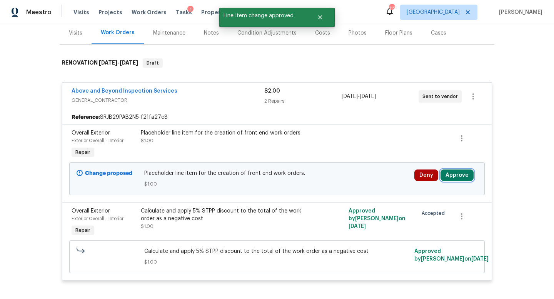
click at [449, 175] on button "Approve" at bounding box center [456, 176] width 33 height 12
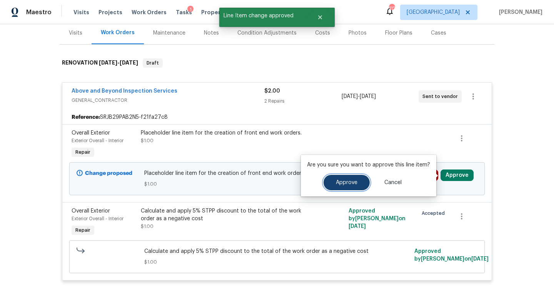
click at [333, 188] on button "Approve" at bounding box center [346, 182] width 46 height 15
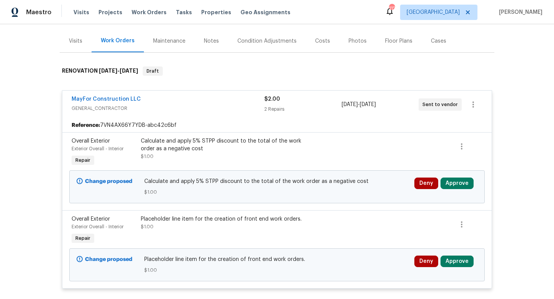
scroll to position [95, 0]
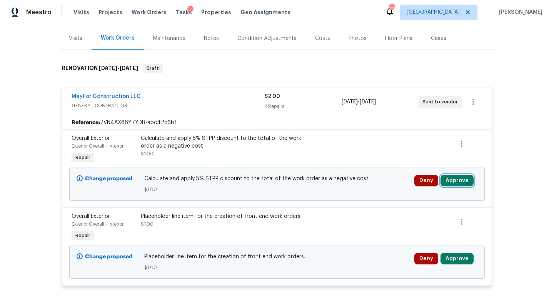
click at [456, 177] on button "Approve" at bounding box center [456, 181] width 33 height 12
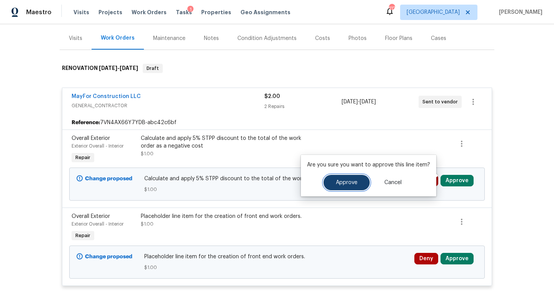
click at [350, 184] on span "Approve" at bounding box center [347, 183] width 22 height 6
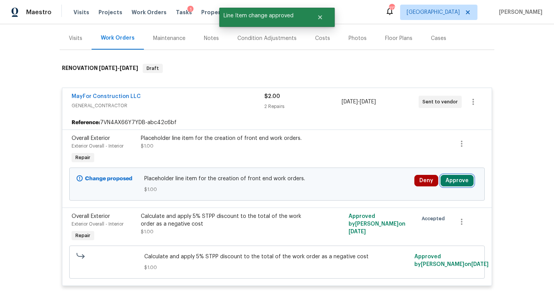
click at [454, 175] on button "Approve" at bounding box center [456, 181] width 33 height 12
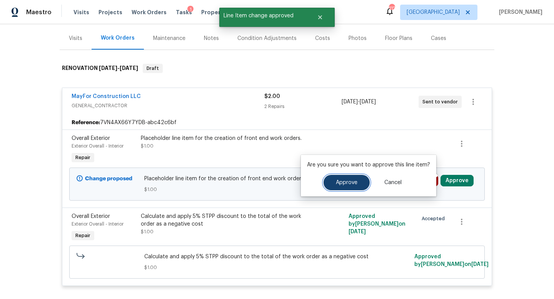
click at [354, 190] on button "Approve" at bounding box center [346, 182] width 46 height 15
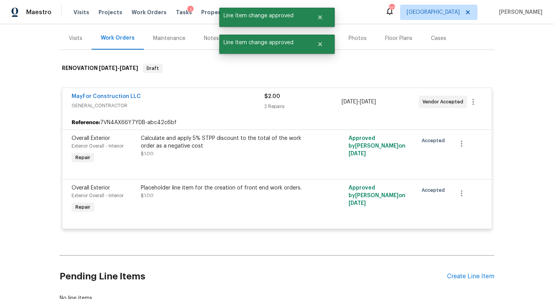
scroll to position [0, 0]
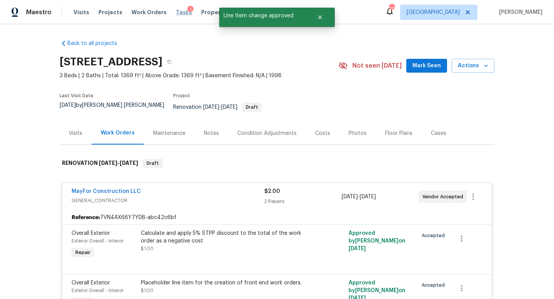
click at [178, 11] on span "Tasks" at bounding box center [184, 12] width 16 height 5
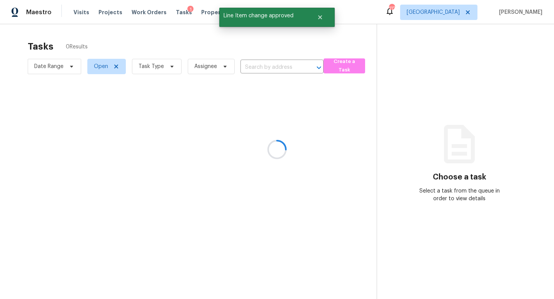
click at [160, 68] on div at bounding box center [277, 149] width 554 height 299
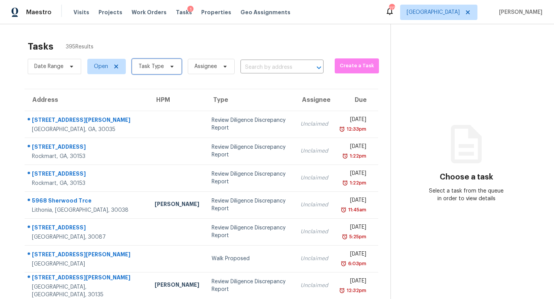
click at [151, 67] on span "Task Type" at bounding box center [150, 67] width 25 height 8
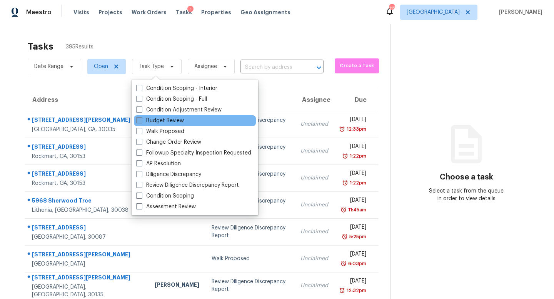
click at [167, 119] on label "Budget Review" at bounding box center [160, 121] width 48 height 8
click at [141, 119] on input "Budget Review" at bounding box center [138, 119] width 5 height 5
checkbox input "true"
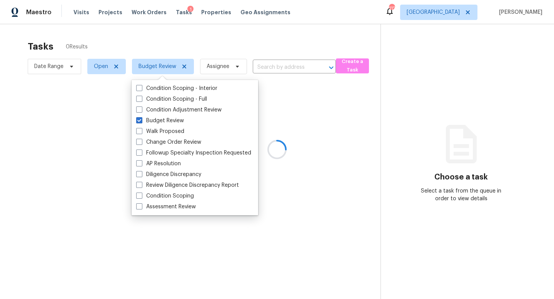
click at [211, 43] on div at bounding box center [277, 149] width 554 height 299
